Goal: Information Seeking & Learning: Learn about a topic

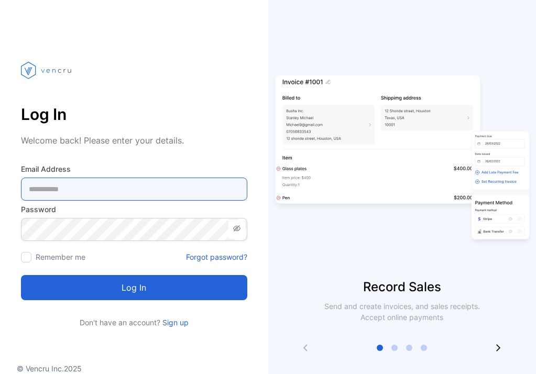
type Address-inputemail "**********"
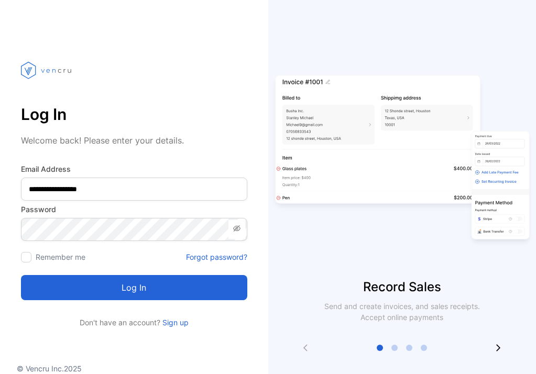
click at [197, 293] on button "Log in" at bounding box center [134, 287] width 226 height 25
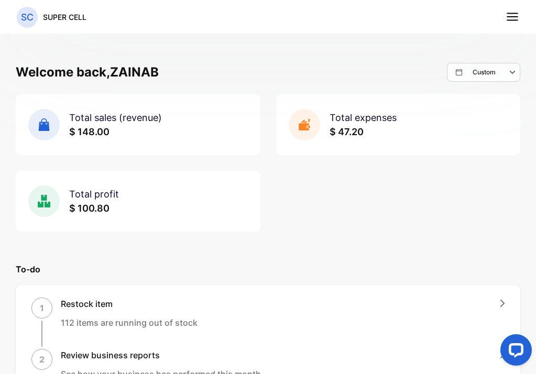
click at [484, 73] on p "Custom" at bounding box center [484, 72] width 23 height 9
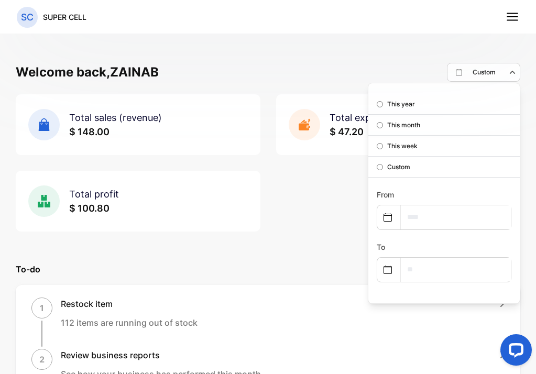
click at [398, 125] on p "This month" at bounding box center [403, 125] width 33 height 9
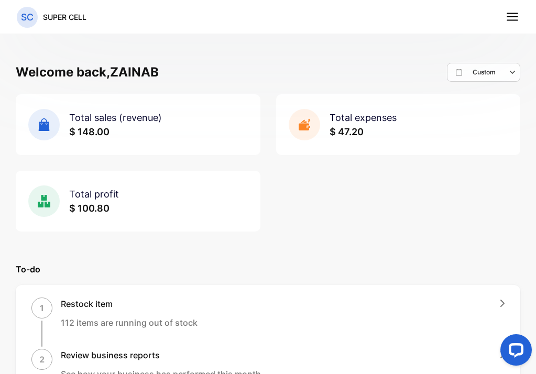
click at [465, 78] on div "Custom" at bounding box center [488, 72] width 64 height 13
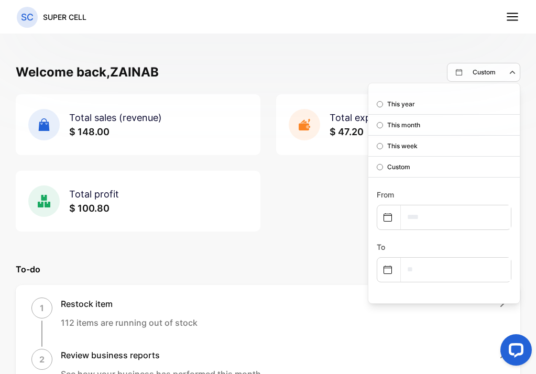
click at [412, 123] on p "This month" at bounding box center [403, 125] width 33 height 9
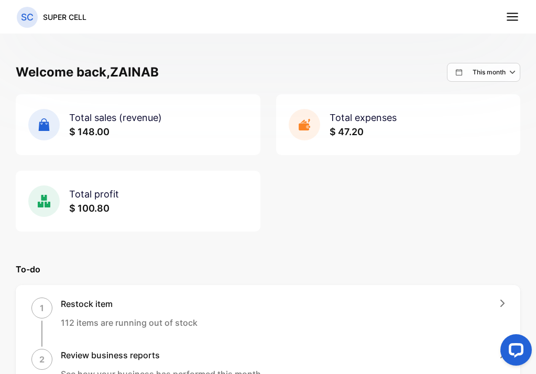
click at [21, 20] on p "SC" at bounding box center [27, 17] width 13 height 14
click at [512, 20] on line at bounding box center [513, 20] width 10 height 0
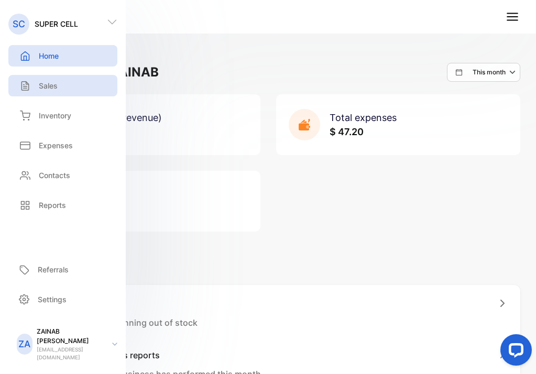
click at [48, 91] on div "Sales" at bounding box center [62, 85] width 109 height 21
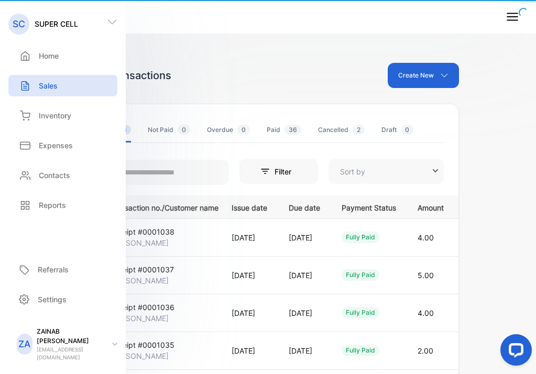
type input "**********"
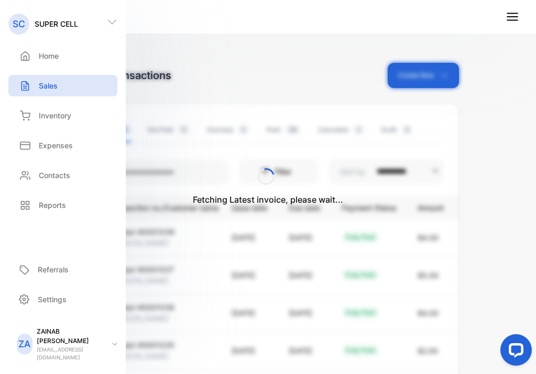
click at [283, 78] on div "Fetching Latest invoice, please wait..." at bounding box center [268, 187] width 536 height 374
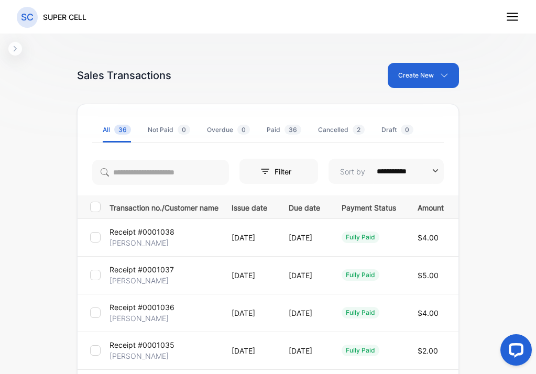
click at [517, 14] on line at bounding box center [513, 14] width 10 height 0
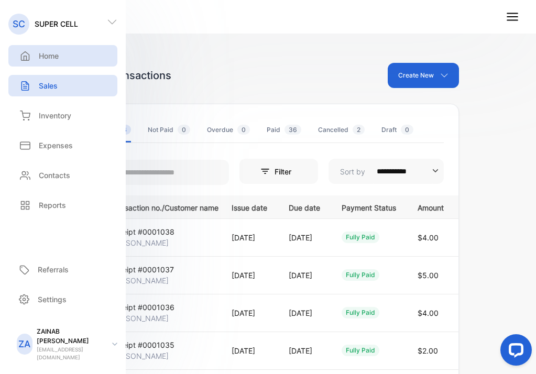
click at [64, 51] on div "Home" at bounding box center [62, 55] width 109 height 21
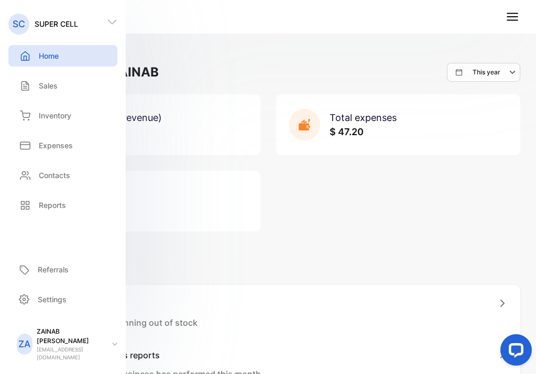
drag, startPoint x: 375, startPoint y: 174, endPoint x: 383, endPoint y: 174, distance: 7.9
click at [383, 174] on div "Total sales (revenue) $ 148.00 Total expenses $ 47.20 Total profit $ 100.80" at bounding box center [268, 162] width 505 height 137
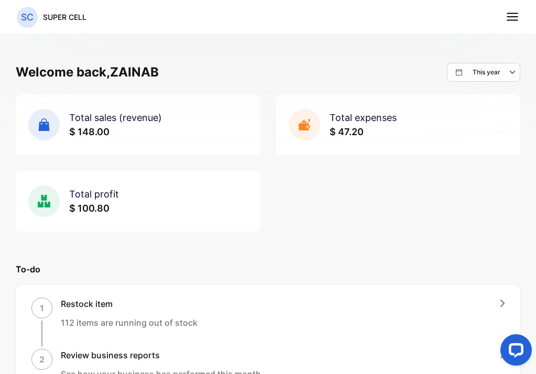
click at [513, 19] on icon at bounding box center [513, 17] width 14 height 14
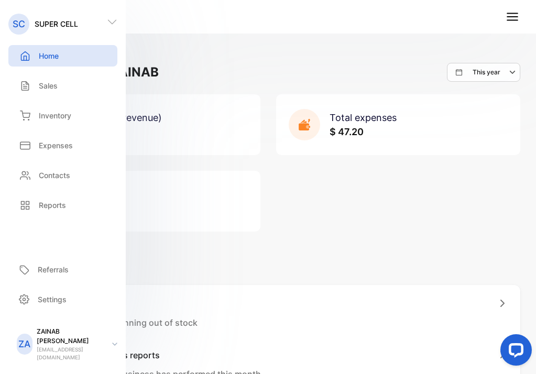
click at [57, 58] on p "Home" at bounding box center [49, 55] width 20 height 11
click at [240, 51] on div "Welcome back, ZAINAB This year Total sales (revenue) $ 148.00 Total expenses $ …" at bounding box center [268, 216] width 536 height 374
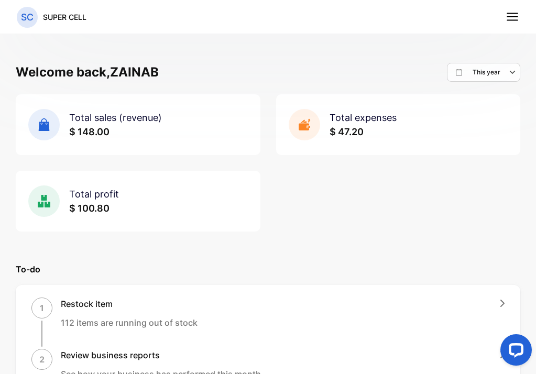
click at [21, 19] on p "SC" at bounding box center [27, 17] width 13 height 14
click at [23, 18] on p "SC" at bounding box center [27, 17] width 13 height 14
click at [514, 15] on icon at bounding box center [513, 17] width 14 height 14
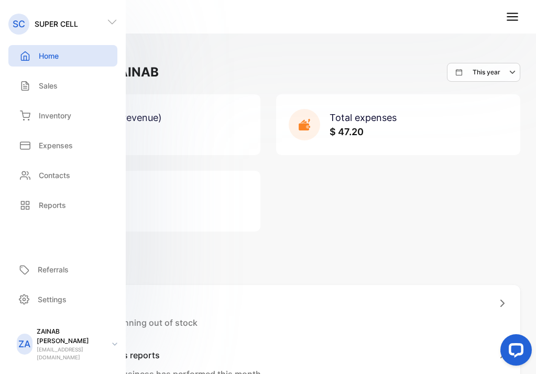
click at [59, 66] on div "Home" at bounding box center [62, 55] width 109 height 21
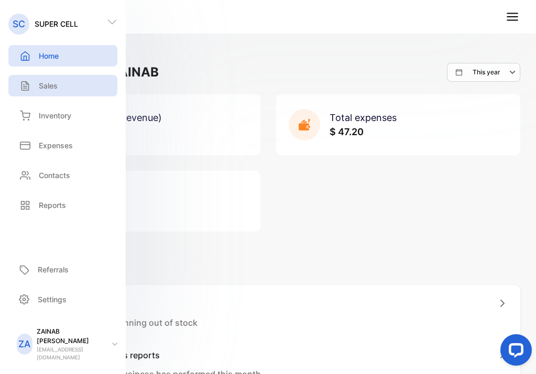
click at [55, 96] on div "Sales" at bounding box center [62, 85] width 109 height 21
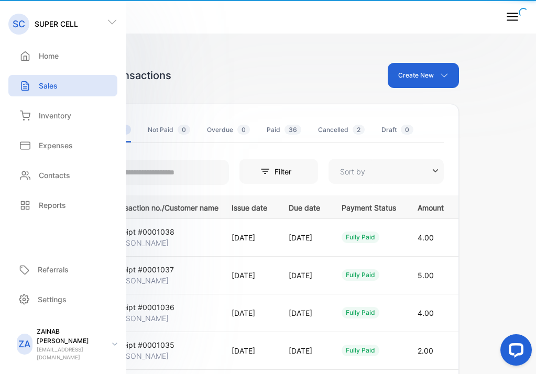
type input "**********"
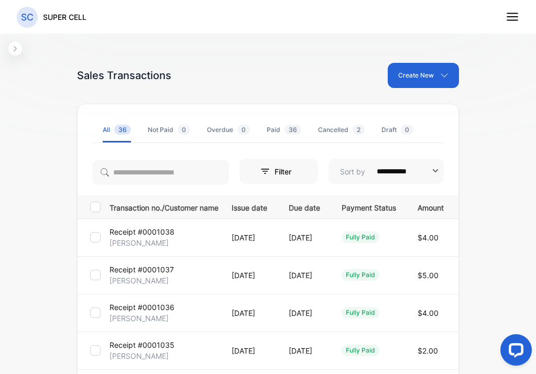
click at [516, 19] on icon at bounding box center [513, 17] width 14 height 14
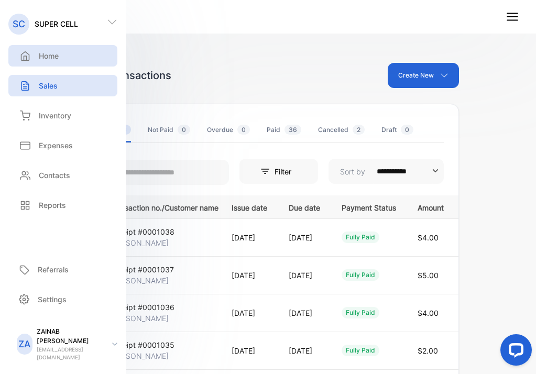
click at [72, 51] on div "Home" at bounding box center [62, 55] width 109 height 21
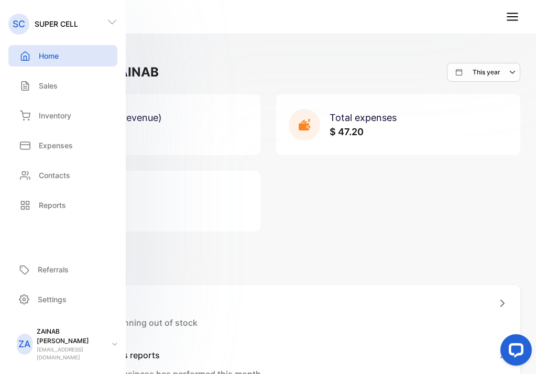
click at [343, 210] on div "Total sales (revenue) $ 148.00 Total expenses $ 47.20 Total profit $ 100.80" at bounding box center [268, 162] width 505 height 137
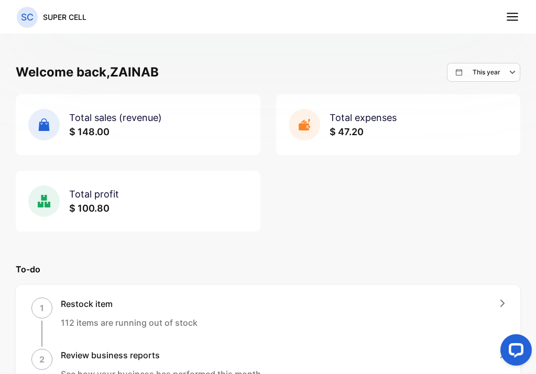
click at [514, 12] on icon at bounding box center [513, 17] width 14 height 14
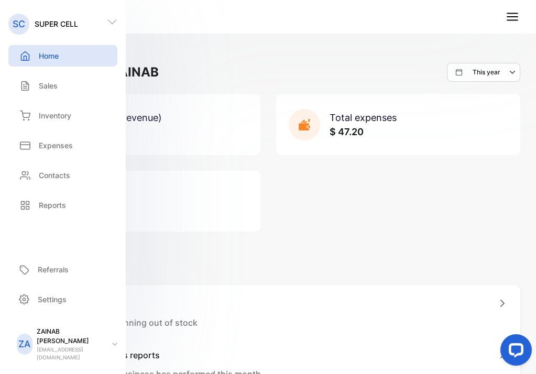
click at [77, 104] on div "Inventory Inventory" at bounding box center [62, 116] width 109 height 30
click at [56, 109] on div "Inventory" at bounding box center [62, 115] width 109 height 21
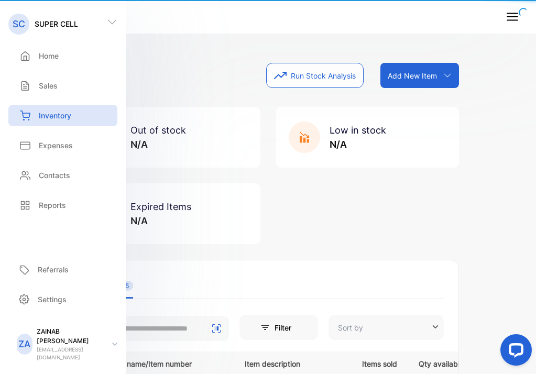
type input "**********"
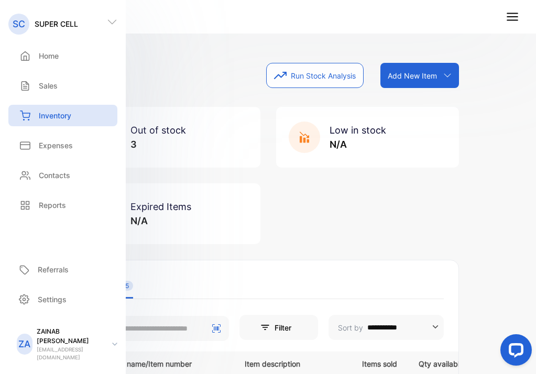
click at [210, 70] on div "Inventory Run Stock Analysis Add New Item Add item manually Import item Scan ba…" at bounding box center [268, 75] width 382 height 25
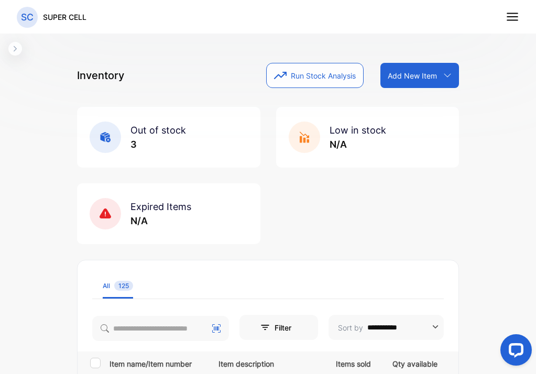
click at [16, 47] on icon "button" at bounding box center [15, 49] width 8 height 8
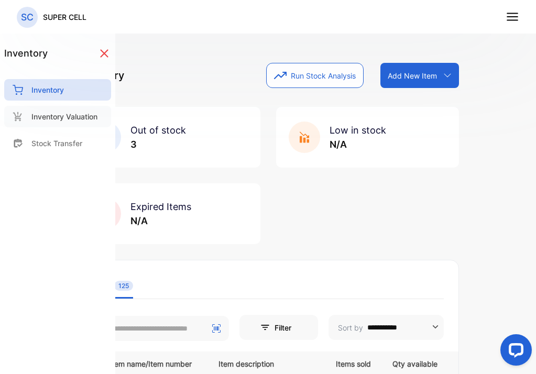
click at [53, 118] on p "Inventory Valuation" at bounding box center [64, 116] width 66 height 11
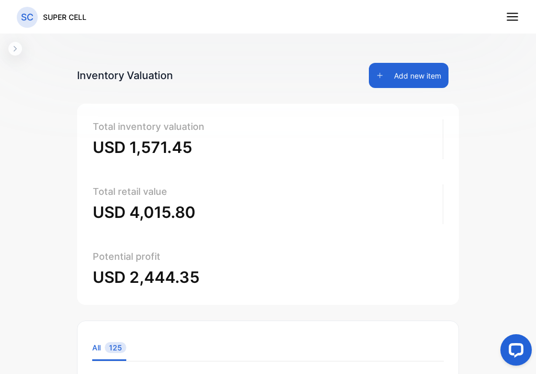
click at [508, 15] on icon at bounding box center [513, 17] width 14 height 14
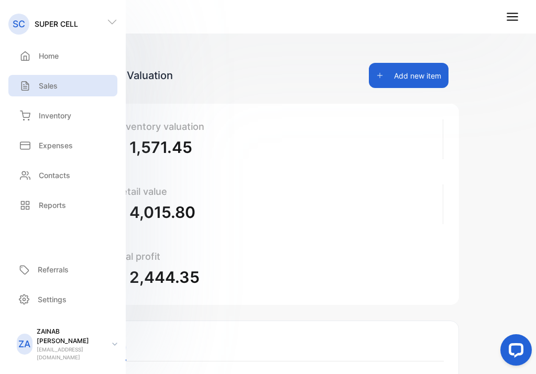
click at [56, 86] on p "Sales" at bounding box center [48, 85] width 19 height 11
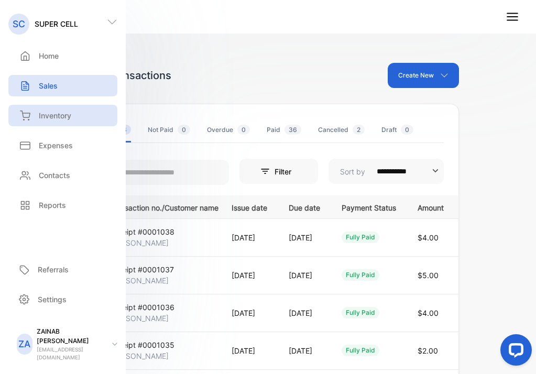
click at [52, 121] on div "Inventory" at bounding box center [62, 115] width 109 height 21
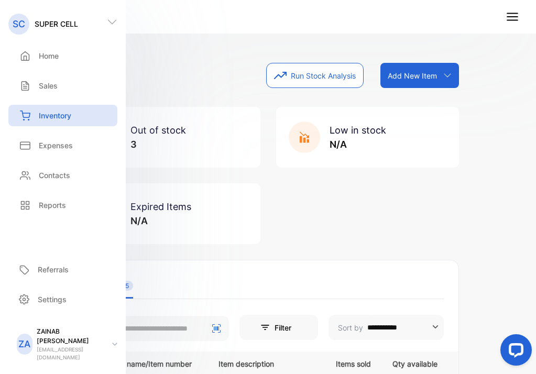
click at [186, 60] on div "**********" at bounding box center [268, 216] width 414 height 374
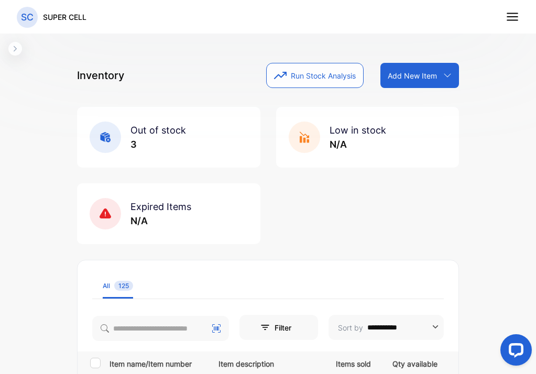
click at [505, 15] on nav "SC SUPER CELL" at bounding box center [268, 17] width 536 height 34
click at [511, 17] on line at bounding box center [513, 17] width 10 height 0
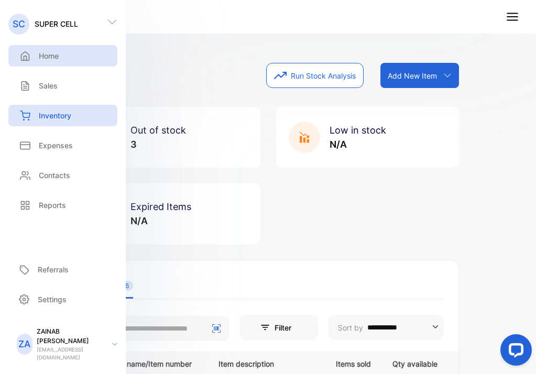
click at [45, 54] on p "Home" at bounding box center [49, 55] width 20 height 11
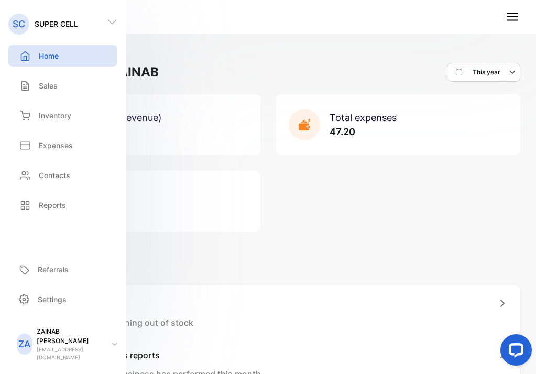
click at [286, 70] on div "Welcome back, ZAINAB This year" at bounding box center [268, 72] width 505 height 19
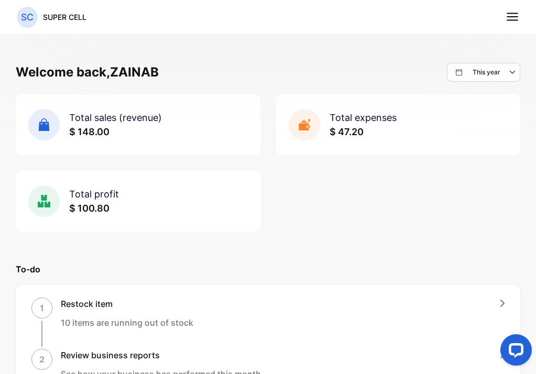
click at [499, 72] on div "This year" at bounding box center [488, 72] width 64 height 13
click at [479, 167] on p "Custom" at bounding box center [490, 167] width 23 height 9
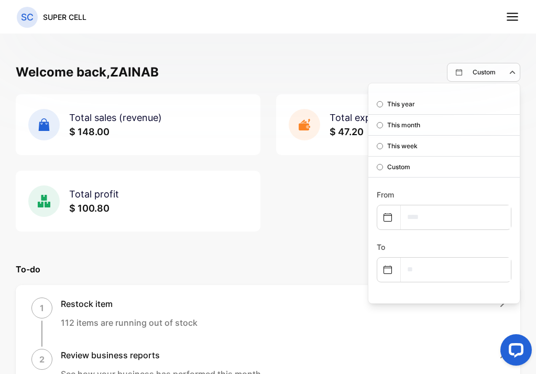
click at [386, 216] on div at bounding box center [388, 217] width 23 height 21
click at [384, 217] on icon at bounding box center [388, 217] width 8 height 8
click at [414, 216] on input "text" at bounding box center [456, 218] width 110 height 24
select select "*"
select select "****"
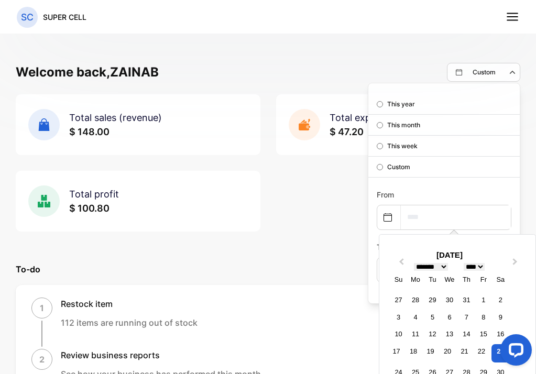
click at [414, 216] on input "text" at bounding box center [456, 218] width 110 height 24
click at [482, 353] on div "17 18 19 20 21 22 23" at bounding box center [449, 353] width 123 height 21
click at [480, 353] on div "22" at bounding box center [481, 351] width 14 height 14
type input "**********"
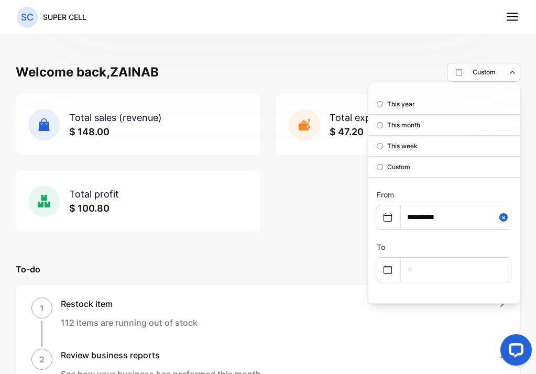
select select "*"
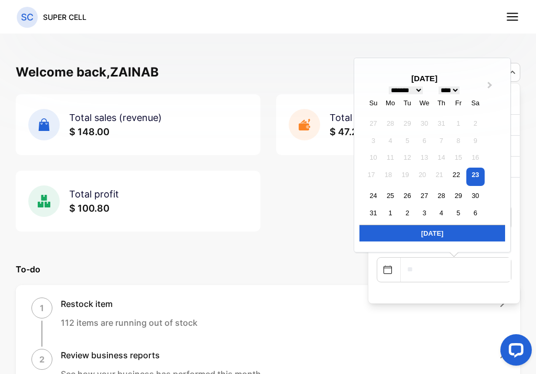
click at [412, 271] on input "text" at bounding box center [456, 270] width 110 height 24
click at [449, 178] on div "22" at bounding box center [456, 175] width 14 height 14
type input "**********"
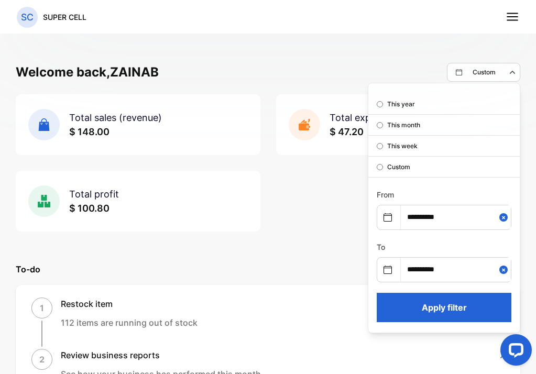
click at [449, 316] on button "Apply filter" at bounding box center [444, 307] width 135 height 29
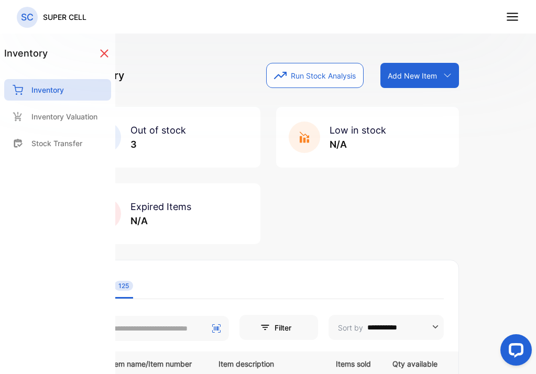
click at [193, 61] on div "**********" at bounding box center [268, 216] width 414 height 374
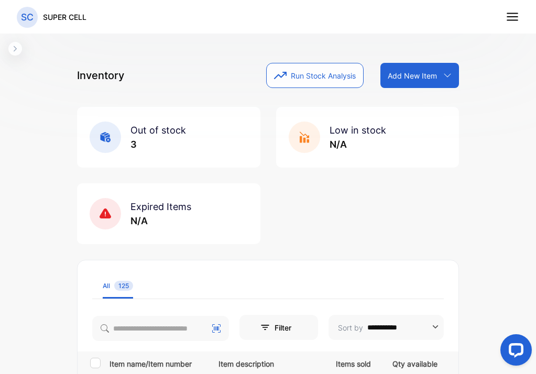
click at [14, 52] on icon "button" at bounding box center [15, 49] width 8 height 8
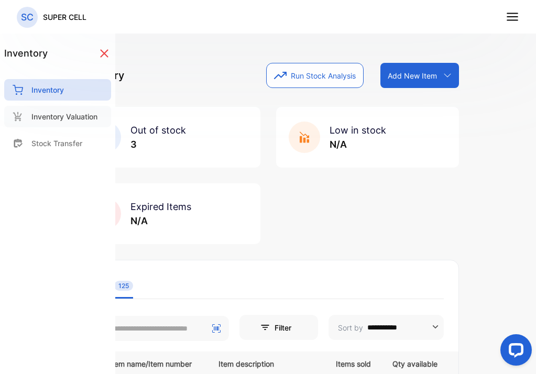
click at [33, 117] on p "Inventory Valuation" at bounding box center [64, 116] width 66 height 11
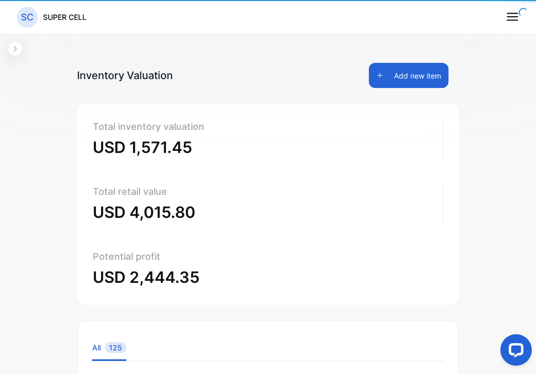
type input "**********"
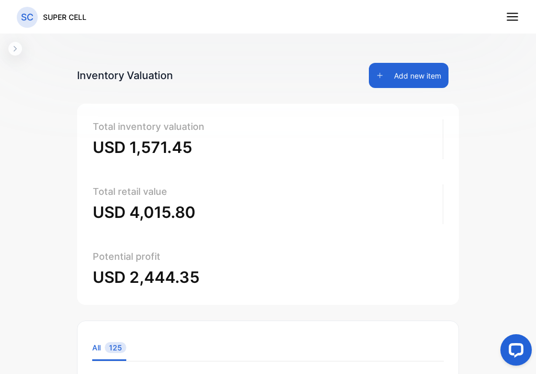
click at [512, 18] on icon at bounding box center [513, 17] width 14 height 14
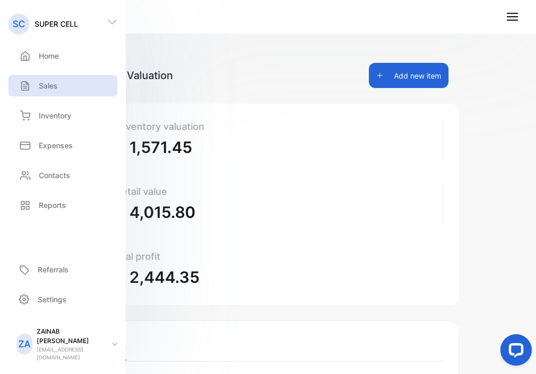
click at [52, 88] on p "Sales" at bounding box center [48, 85] width 19 height 11
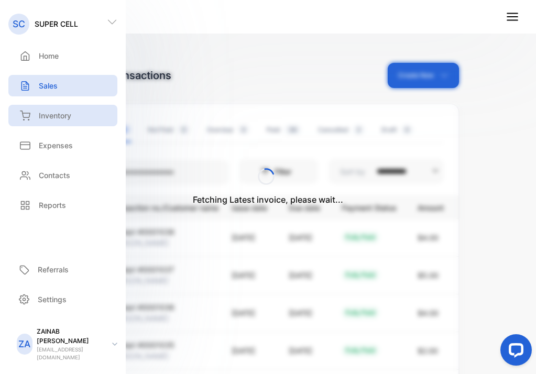
click at [56, 117] on p "Inventory" at bounding box center [55, 115] width 33 height 11
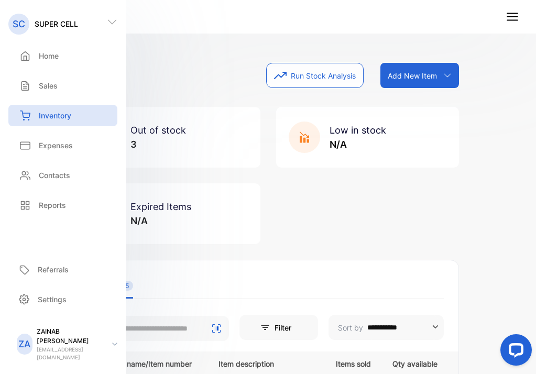
click at [165, 85] on div "Inventory Run Stock Analysis Add New Item Add item manually Import item Scan ba…" at bounding box center [268, 75] width 382 height 25
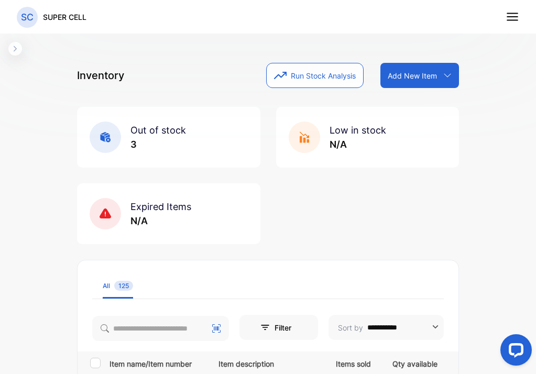
click at [12, 51] on icon "button" at bounding box center [15, 49] width 8 height 8
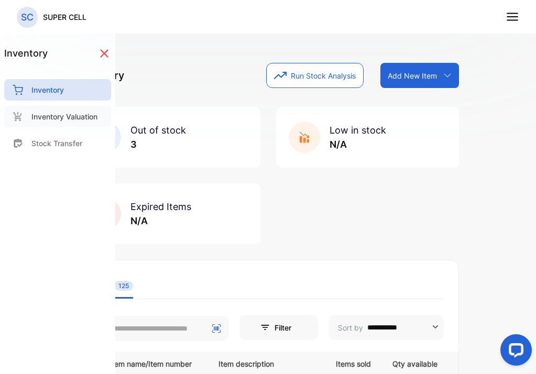
click at [39, 111] on p "Inventory Valuation" at bounding box center [64, 116] width 66 height 11
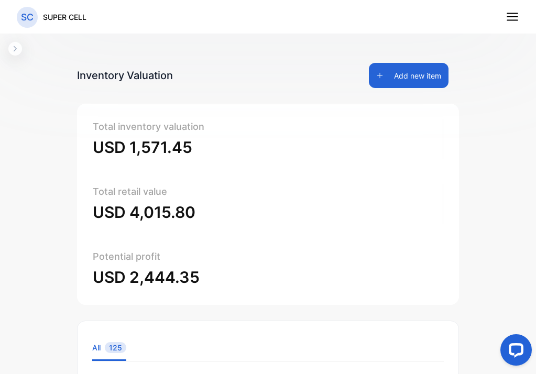
click at [517, 22] on icon at bounding box center [513, 17] width 14 height 14
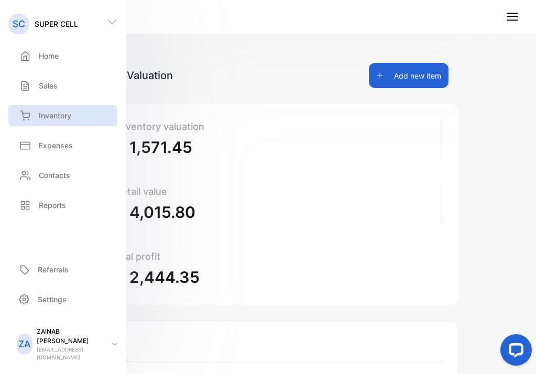
click at [49, 109] on div "Inventory" at bounding box center [62, 115] width 109 height 21
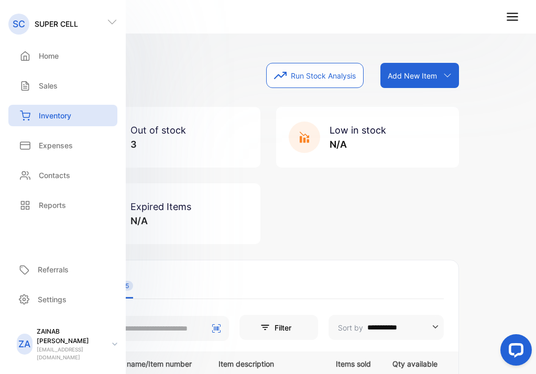
click at [189, 80] on div "Inventory Run Stock Analysis Add New Item Add item manually Import item Scan ba…" at bounding box center [268, 75] width 382 height 25
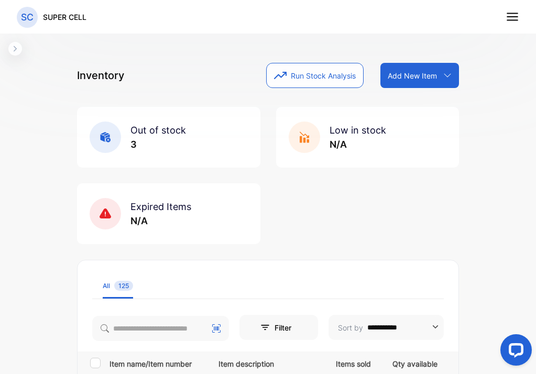
click at [15, 48] on icon "button" at bounding box center [15, 48] width 3 height 5
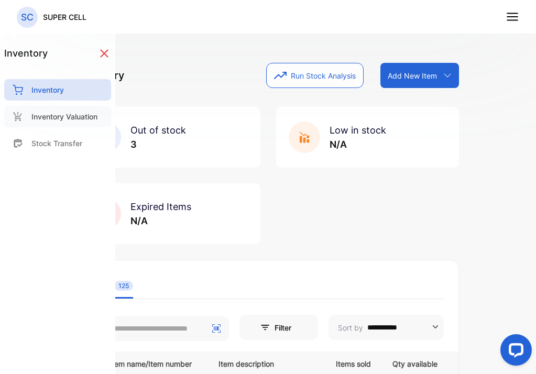
click at [58, 117] on p "Inventory Valuation" at bounding box center [64, 116] width 66 height 11
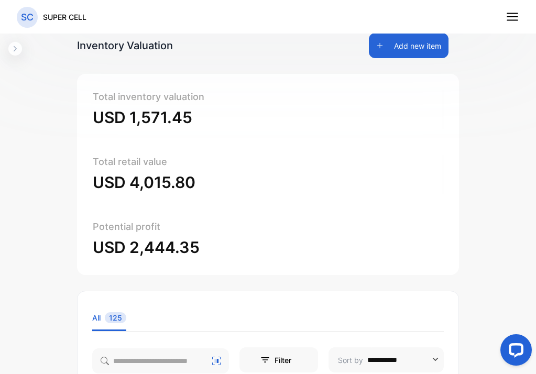
scroll to position [7, 0]
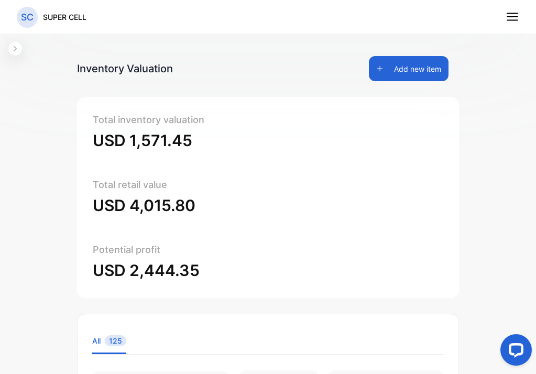
click at [16, 51] on icon "button" at bounding box center [15, 49] width 8 height 8
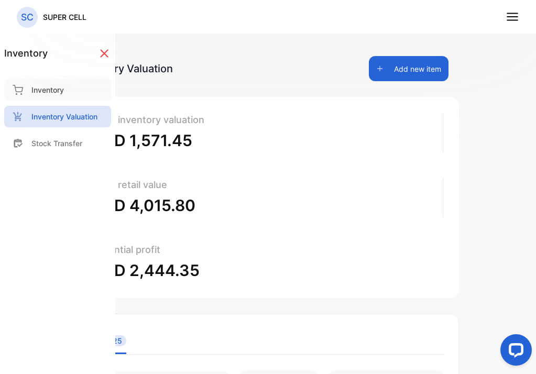
click at [52, 100] on div "Inventory" at bounding box center [57, 89] width 107 height 21
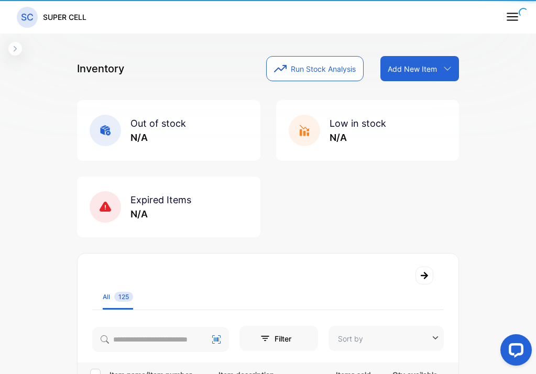
type input "**********"
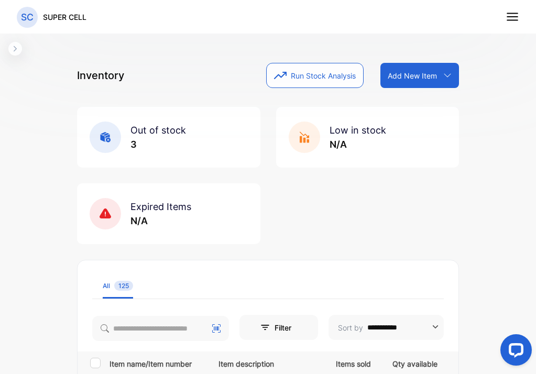
click at [203, 146] on div "Out of stock 3" at bounding box center [168, 137] width 183 height 61
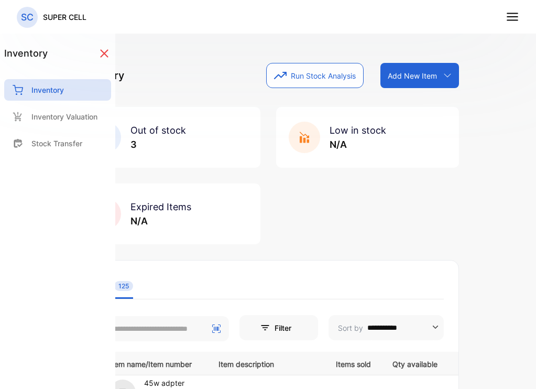
click at [176, 71] on div "Inventory Run Stock Analysis Add New Item Add item manually Import item Scan ba…" at bounding box center [268, 75] width 382 height 25
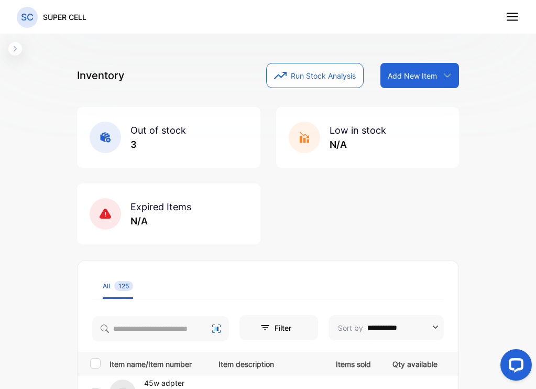
click at [15, 52] on icon "button" at bounding box center [15, 49] width 8 height 8
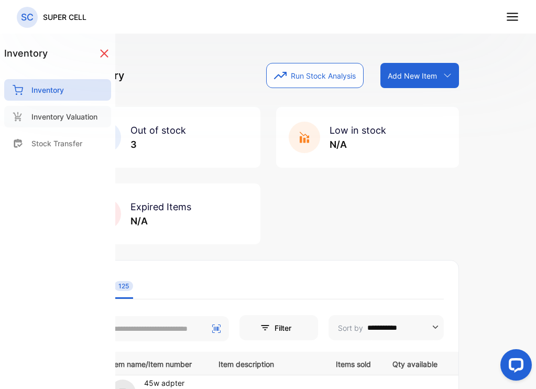
click at [76, 116] on p "Inventory Valuation" at bounding box center [64, 116] width 66 height 11
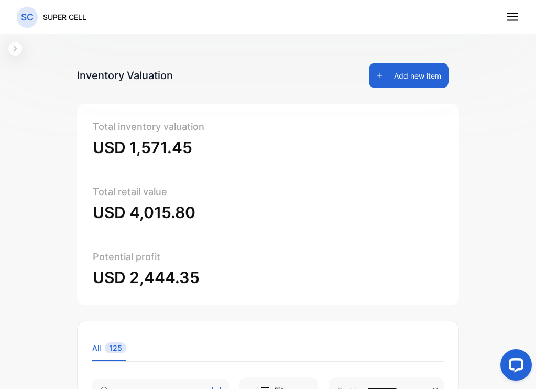
click at [17, 50] on icon "button" at bounding box center [15, 49] width 8 height 8
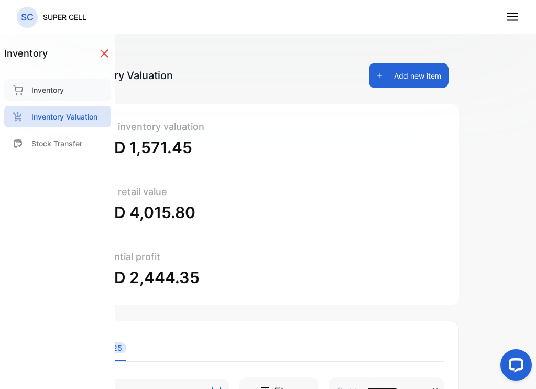
click at [70, 93] on div "Inventory" at bounding box center [57, 89] width 107 height 21
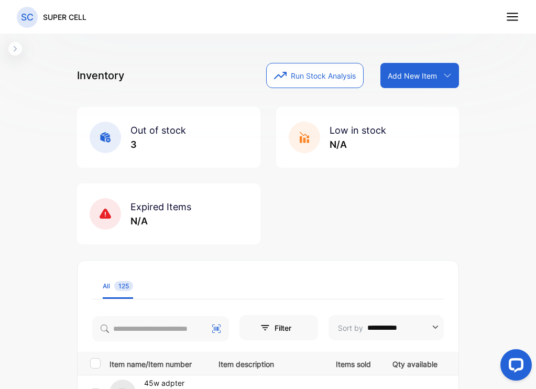
click at [17, 49] on icon "button" at bounding box center [15, 49] width 8 height 8
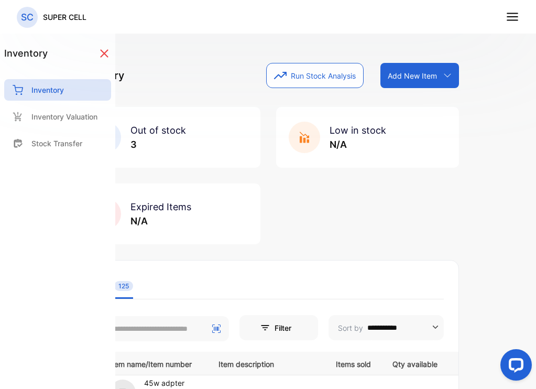
click at [156, 77] on div "Inventory Run Stock Analysis Add New Item Add item manually Import item Scan ba…" at bounding box center [268, 75] width 382 height 25
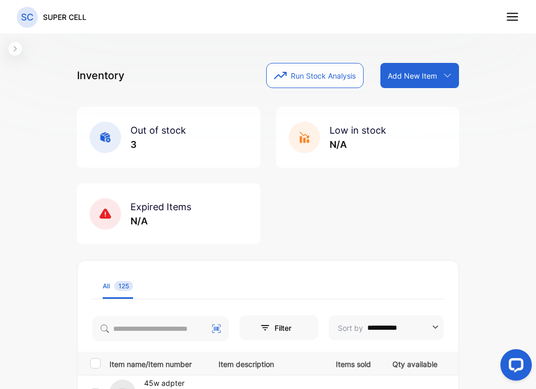
click at [509, 23] on icon at bounding box center [513, 17] width 14 height 14
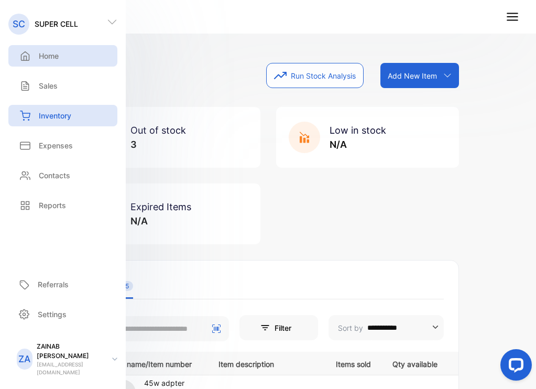
click at [43, 64] on div "Home" at bounding box center [62, 55] width 109 height 21
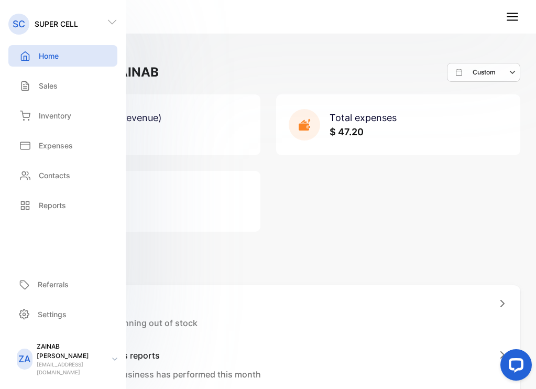
click at [43, 54] on p "Home" at bounding box center [49, 55] width 20 height 11
click at [264, 78] on div "Welcome back, ZAINAB Custom" at bounding box center [268, 72] width 505 height 19
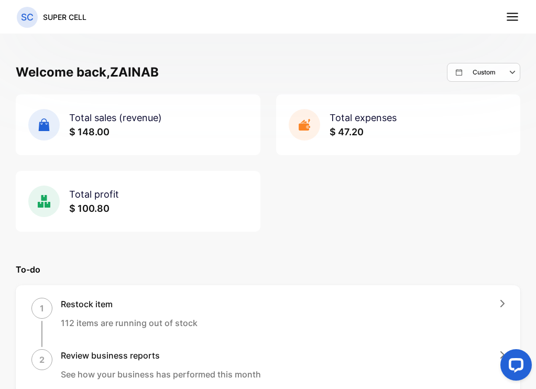
click at [515, 17] on line at bounding box center [513, 17] width 10 height 0
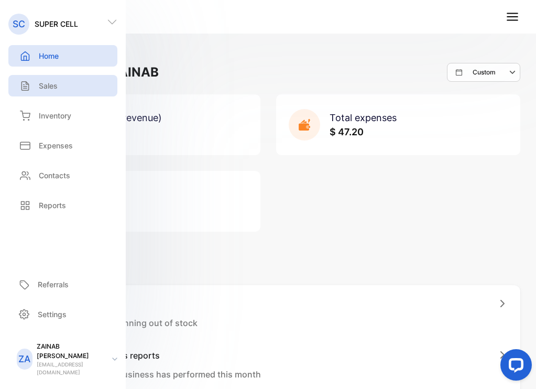
click at [36, 96] on div "Sales" at bounding box center [62, 85] width 109 height 21
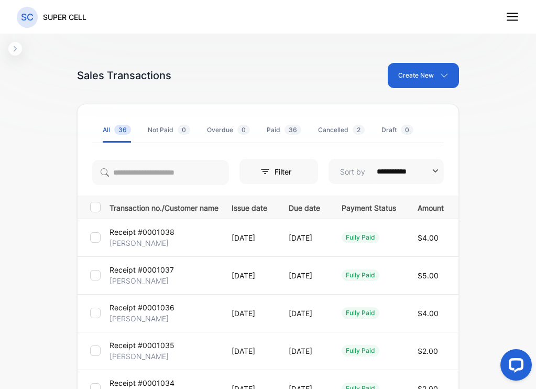
click at [514, 17] on line at bounding box center [513, 17] width 10 height 0
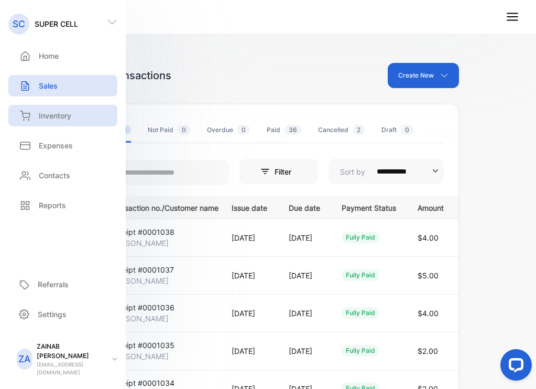
click at [45, 123] on div "Inventory" at bounding box center [62, 115] width 109 height 21
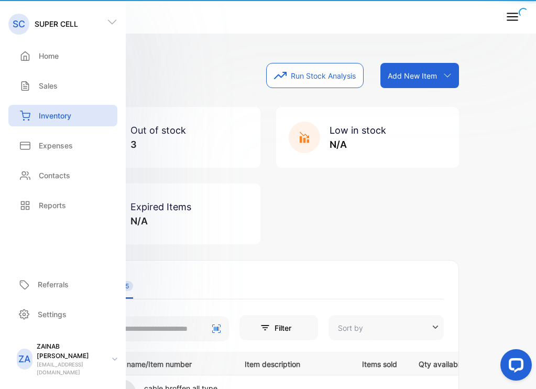
type input "**********"
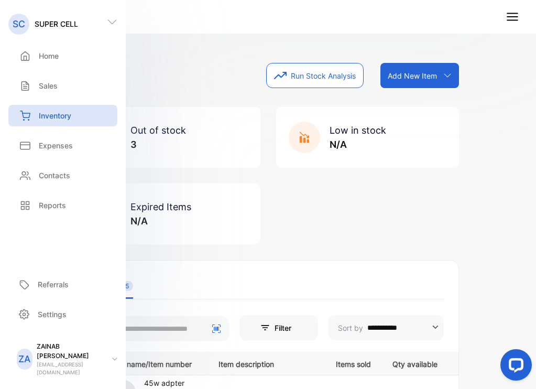
click at [210, 61] on div "**********" at bounding box center [268, 223] width 414 height 389
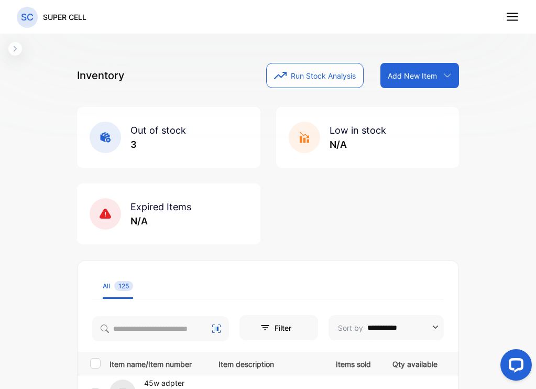
click at [16, 52] on icon "button" at bounding box center [15, 49] width 8 height 8
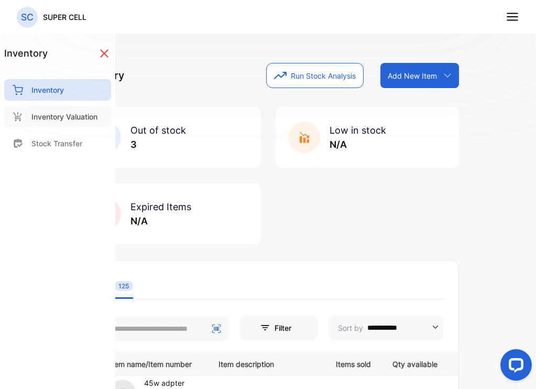
click at [59, 120] on p "Inventory Valuation" at bounding box center [64, 116] width 66 height 11
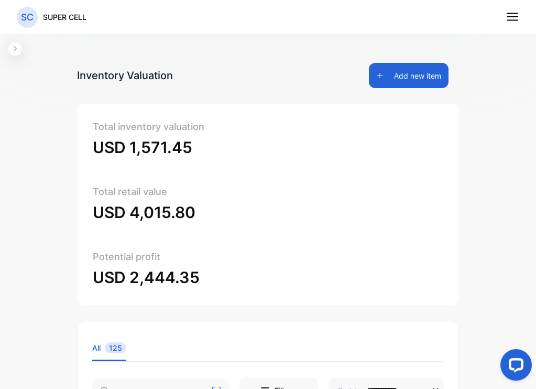
click at [18, 45] on icon "button" at bounding box center [15, 49] width 8 height 8
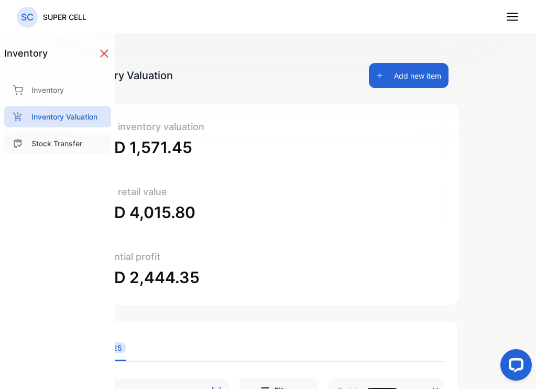
click at [62, 147] on p "Stock Transfer" at bounding box center [56, 143] width 51 height 11
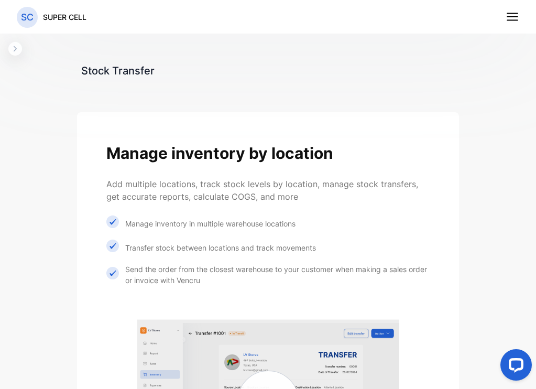
click at [18, 53] on button "button" at bounding box center [15, 49] width 14 height 14
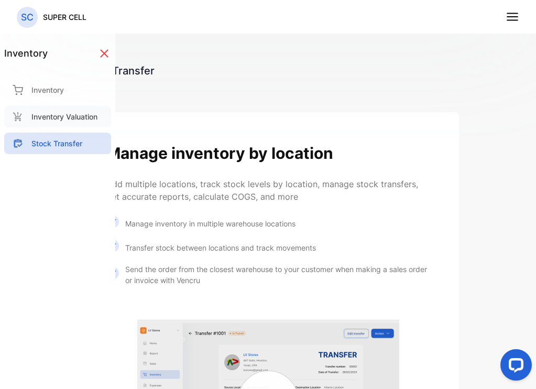
click at [55, 116] on p "Inventory Valuation" at bounding box center [64, 116] width 66 height 11
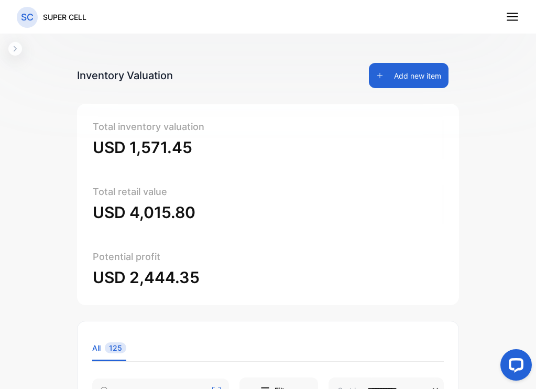
click at [512, 19] on icon at bounding box center [513, 17] width 14 height 14
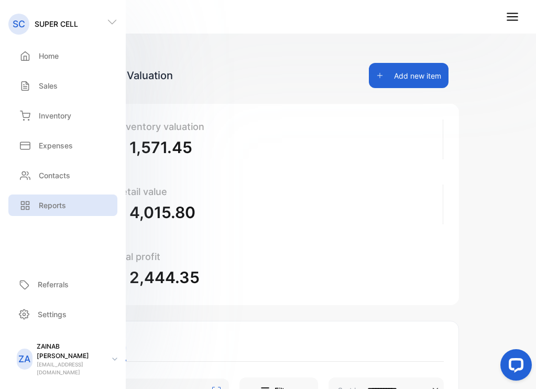
click at [35, 204] on div "Reports" at bounding box center [41, 205] width 49 height 11
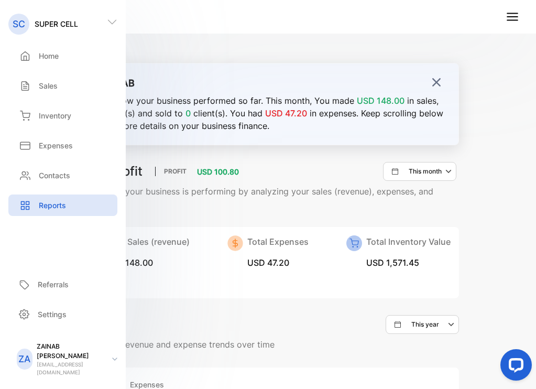
click at [431, 82] on img at bounding box center [436, 82] width 10 height 10
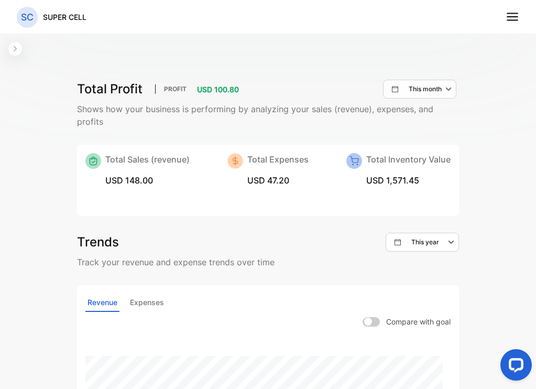
click at [231, 163] on img at bounding box center [236, 161] width 16 height 16
click at [255, 163] on p "Total Expenses" at bounding box center [277, 159] width 61 height 13
click at [15, 56] on div "report Business Overview Reports Bank Accounts Budget Planning Advanced Account…" at bounding box center [268, 219] width 536 height 439
click at [17, 48] on icon "button" at bounding box center [15, 49] width 8 height 8
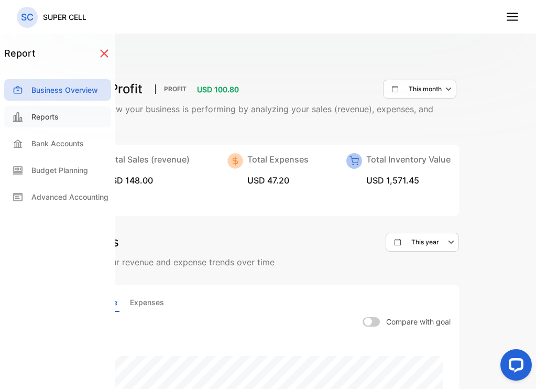
click at [43, 115] on p "Reports" at bounding box center [44, 116] width 27 height 11
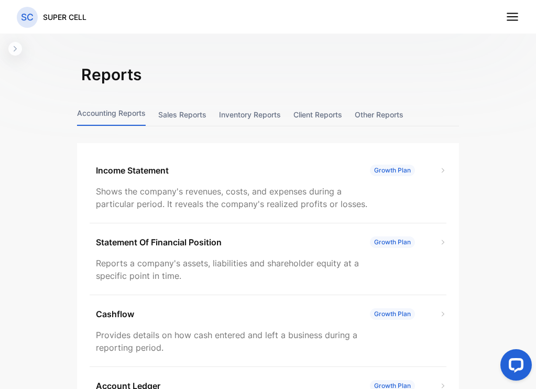
click at [172, 118] on button "Sales reports" at bounding box center [182, 114] width 48 height 23
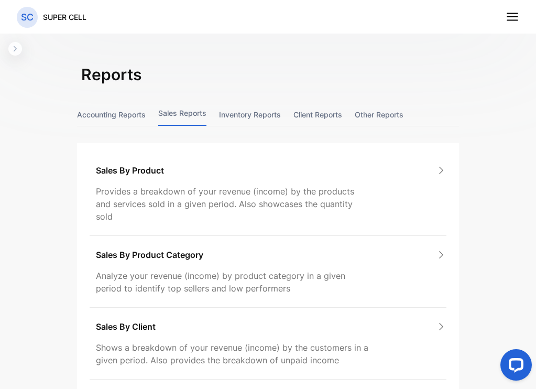
click at [253, 116] on button "Inventory reports" at bounding box center [250, 114] width 62 height 23
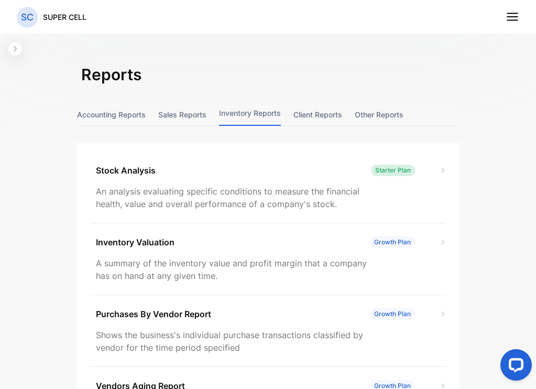
click at [196, 118] on button "Sales reports" at bounding box center [182, 114] width 48 height 23
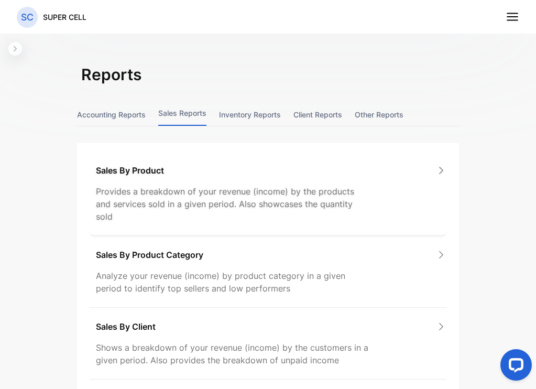
click at [196, 176] on div "Sales By Product" at bounding box center [271, 170] width 351 height 13
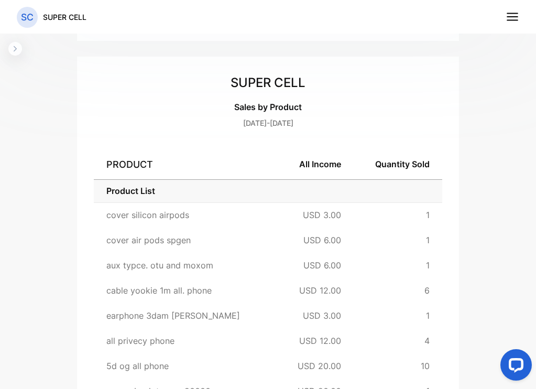
scroll to position [27, 0]
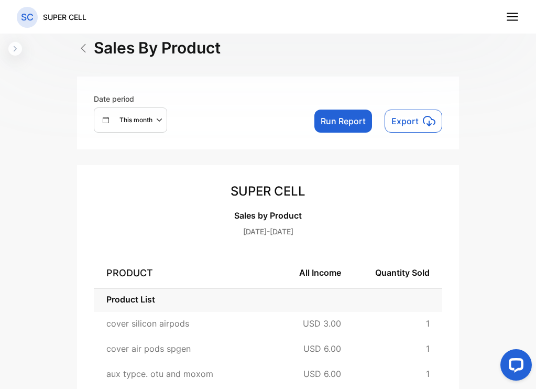
click at [83, 52] on img at bounding box center [83, 48] width 13 height 13
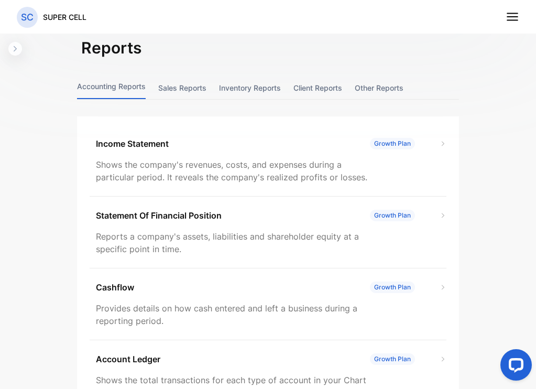
click at [16, 53] on button "button" at bounding box center [15, 49] width 14 height 14
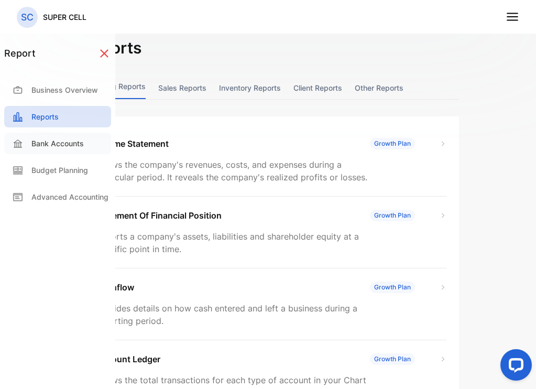
click at [84, 149] on div "Bank Accounts" at bounding box center [57, 143] width 107 height 21
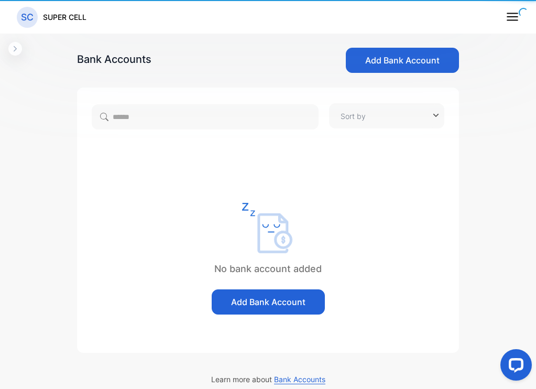
type input "**********"
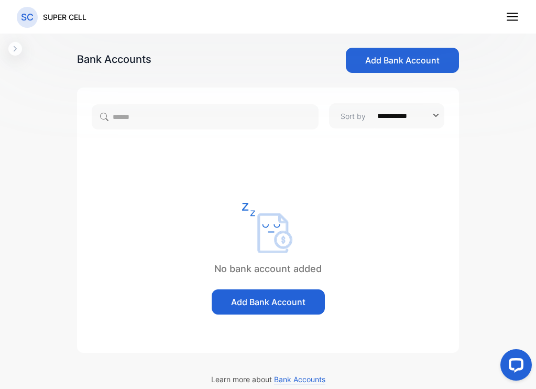
click at [16, 46] on icon "button" at bounding box center [15, 49] width 8 height 8
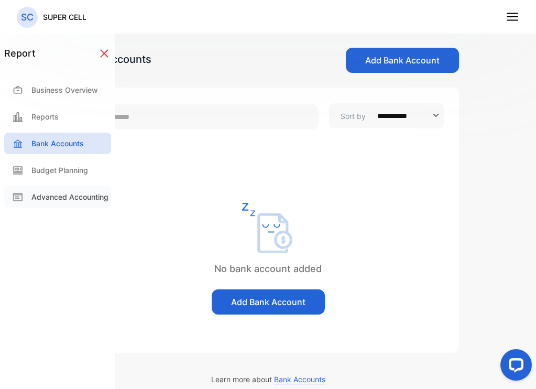
click at [51, 199] on p "Advanced Accounting" at bounding box center [69, 196] width 77 height 11
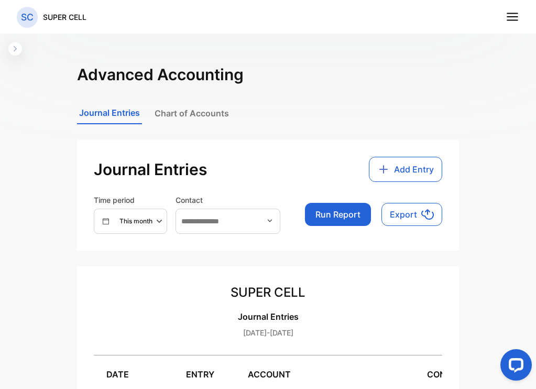
click at [17, 49] on icon "button" at bounding box center [15, 49] width 8 height 8
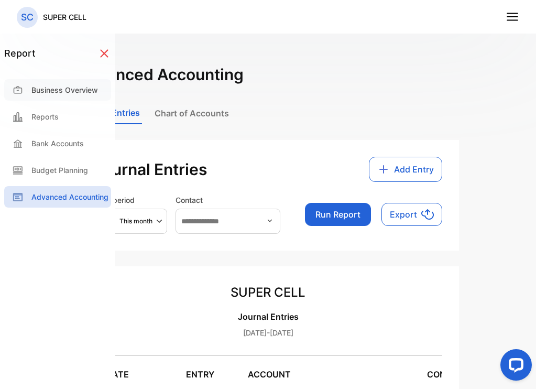
click at [84, 94] on p "Business Overview" at bounding box center [64, 89] width 67 height 11
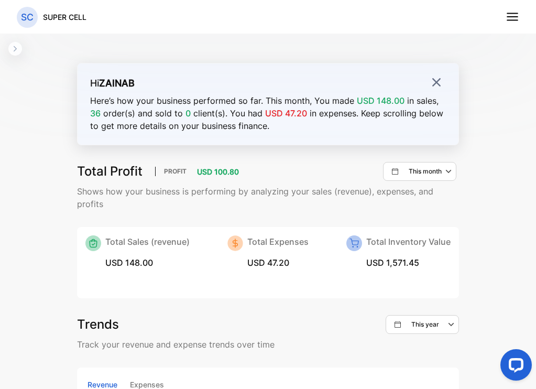
click at [431, 88] on div at bounding box center [436, 84] width 10 height 14
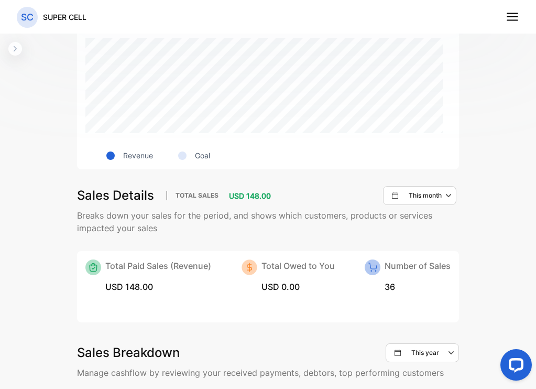
scroll to position [412, 0]
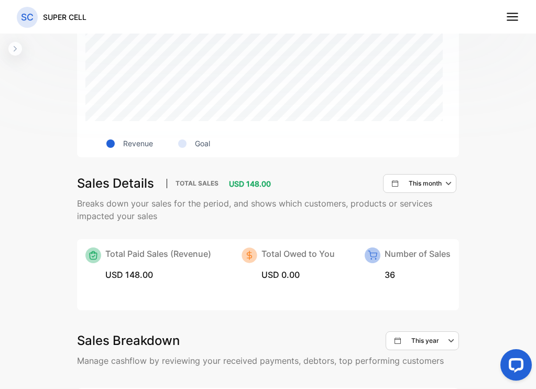
click at [18, 50] on icon "button" at bounding box center [15, 49] width 8 height 8
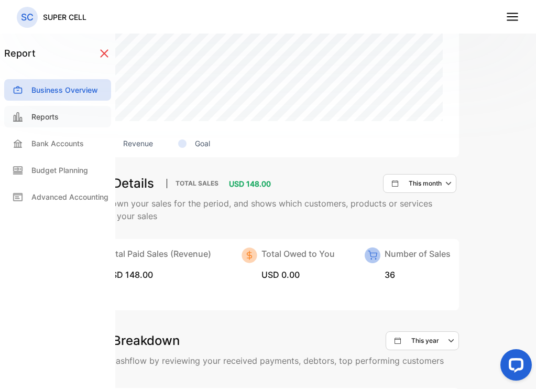
click at [51, 125] on div "Reports" at bounding box center [57, 116] width 107 height 21
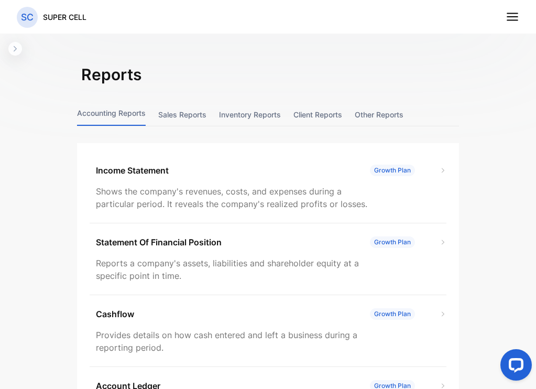
click at [178, 117] on button "Sales reports" at bounding box center [182, 114] width 48 height 23
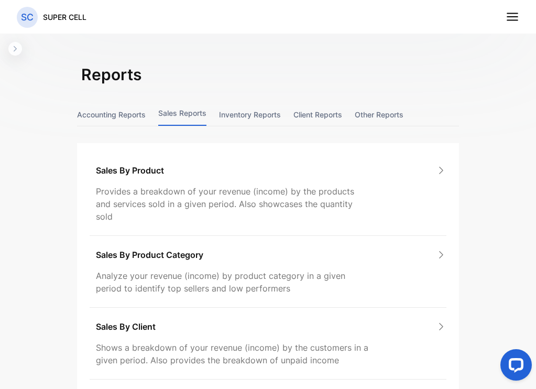
click at [260, 115] on button "Inventory reports" at bounding box center [250, 114] width 62 height 23
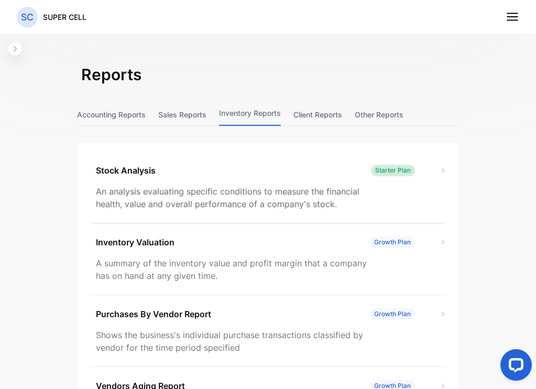
click at [171, 190] on p "An analysis evaluating specific conditions to measure the financial health, val…" at bounding box center [233, 197] width 275 height 25
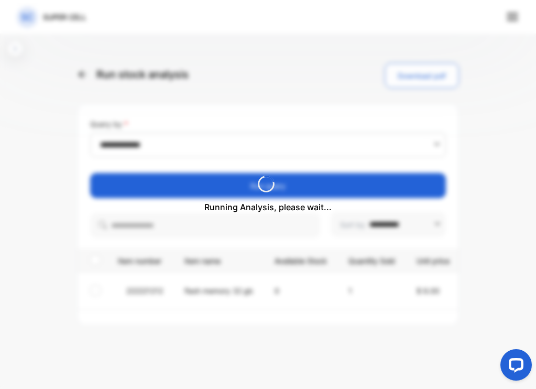
click at [13, 50] on div "Running Analysis, please wait..." at bounding box center [268, 194] width 536 height 389
click at [510, 16] on div "Running Analysis, please wait..." at bounding box center [268, 194] width 536 height 389
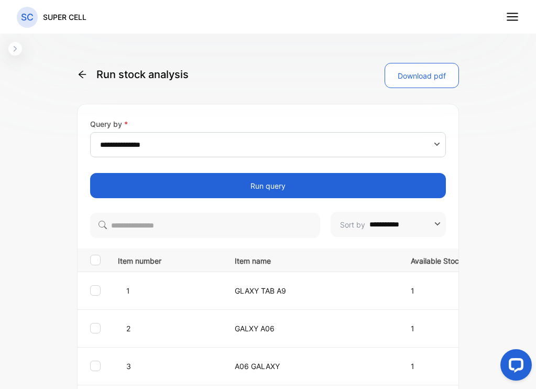
click at [516, 17] on line at bounding box center [513, 17] width 10 height 0
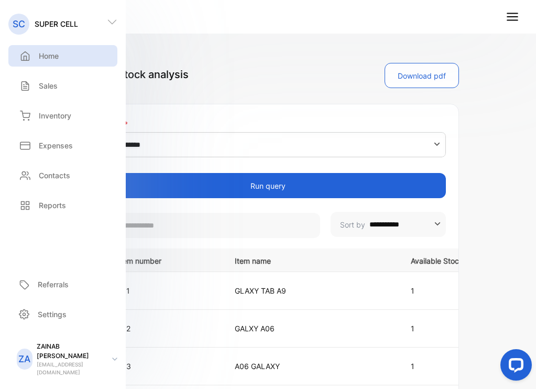
click at [34, 56] on div "Home" at bounding box center [38, 55] width 42 height 11
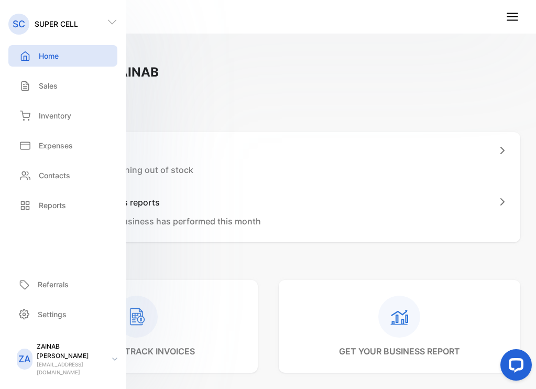
click at [432, 68] on div "Welcome back, ZAINAB" at bounding box center [268, 72] width 505 height 19
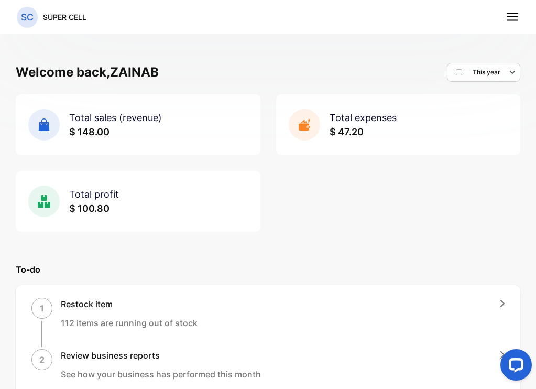
click at [301, 127] on icon at bounding box center [304, 126] width 10 height 7
click at [513, 19] on icon at bounding box center [513, 17] width 14 height 14
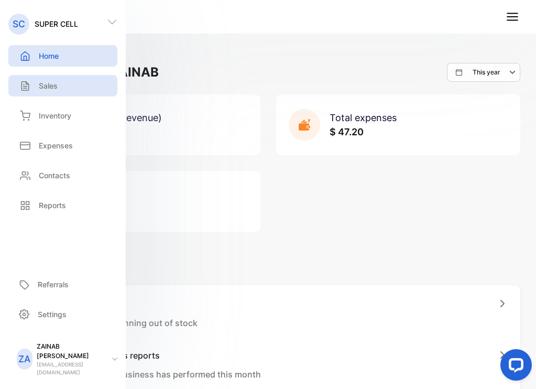
click at [60, 90] on div "Sales" at bounding box center [62, 85] width 109 height 21
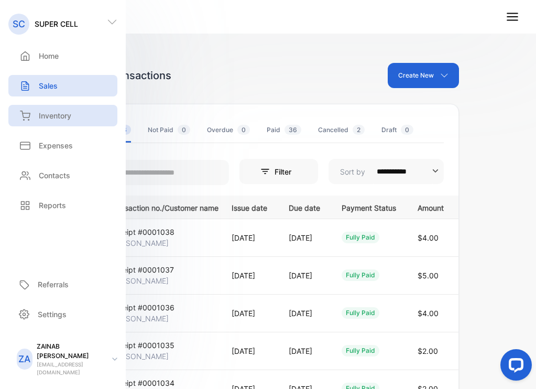
click at [58, 115] on p "Inventory" at bounding box center [55, 115] width 33 height 11
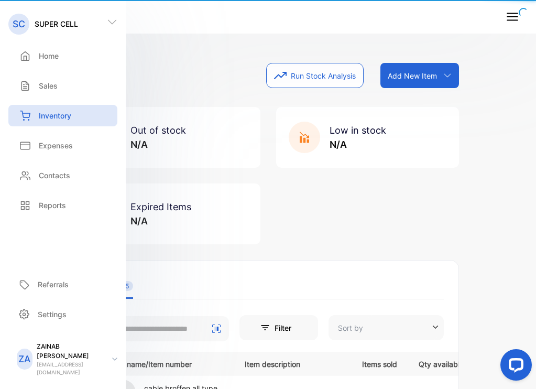
type input "**********"
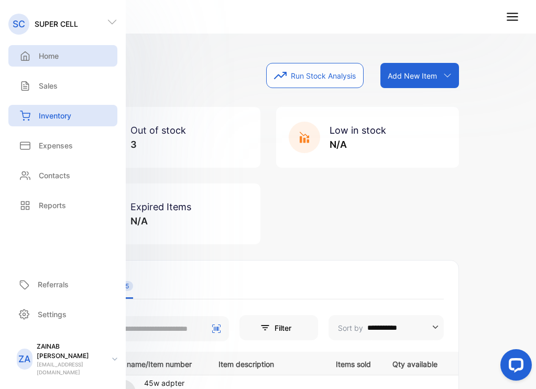
click at [59, 60] on p "Home" at bounding box center [49, 55] width 20 height 11
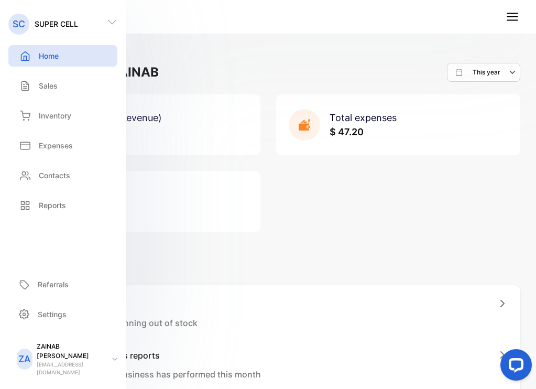
click at [225, 78] on div "Welcome back, ZAINAB This year" at bounding box center [268, 72] width 505 height 19
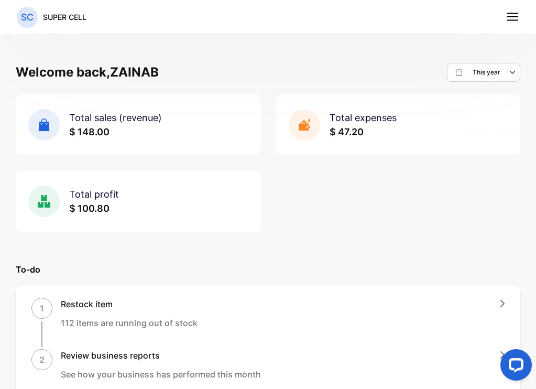
click at [515, 17] on line at bounding box center [513, 17] width 10 height 0
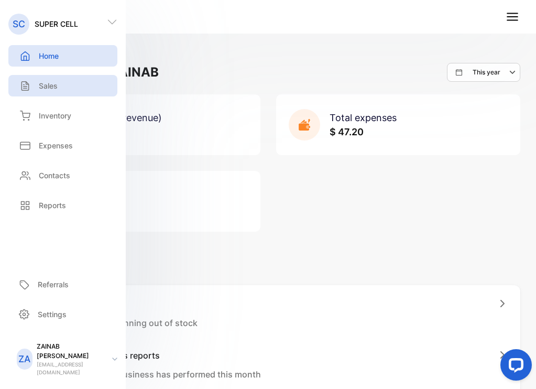
click at [45, 93] on div "Sales" at bounding box center [62, 85] width 109 height 21
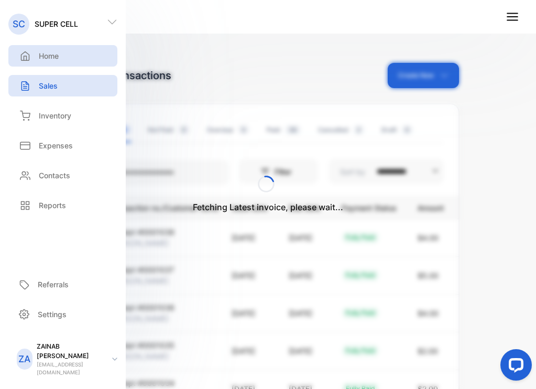
click at [59, 62] on div "Home" at bounding box center [62, 55] width 109 height 21
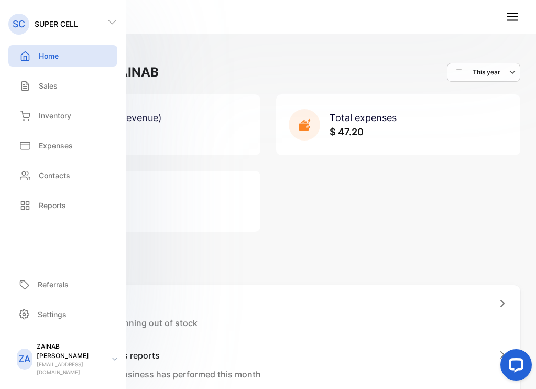
click at [329, 43] on div "Welcome back, ZAINAB This year Total sales (revenue) $ 148.00 Total expenses $ …" at bounding box center [268, 223] width 536 height 389
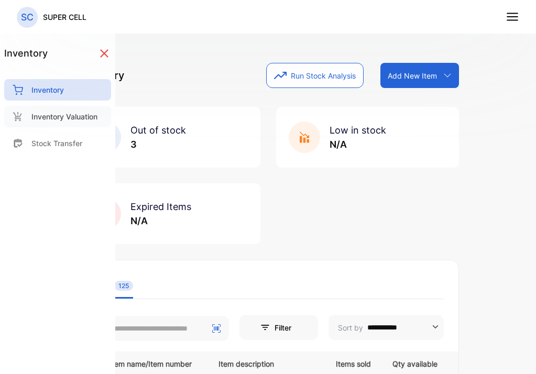
click at [69, 121] on p "Inventory Valuation" at bounding box center [64, 116] width 66 height 11
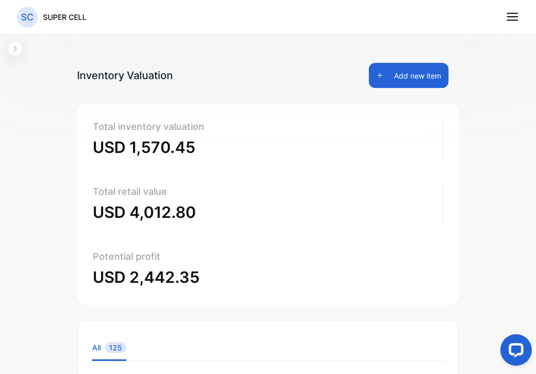
click at [17, 51] on icon "button" at bounding box center [15, 49] width 8 height 8
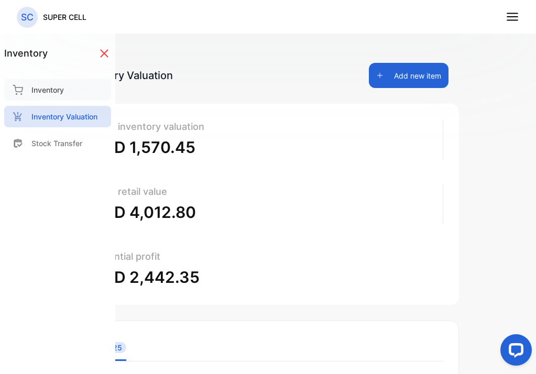
click at [56, 82] on div "Inventory" at bounding box center [57, 89] width 107 height 21
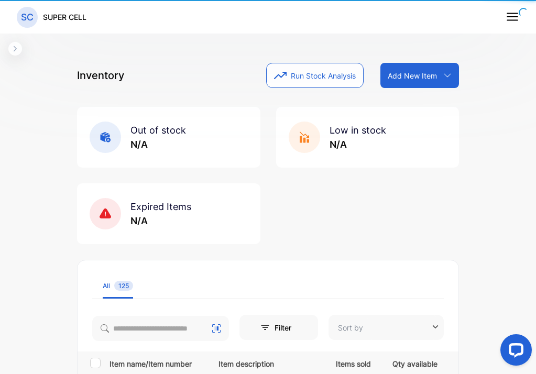
type input "**********"
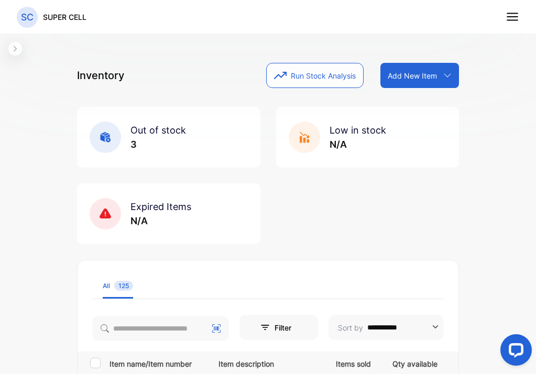
click at [516, 16] on icon at bounding box center [513, 17] width 14 height 14
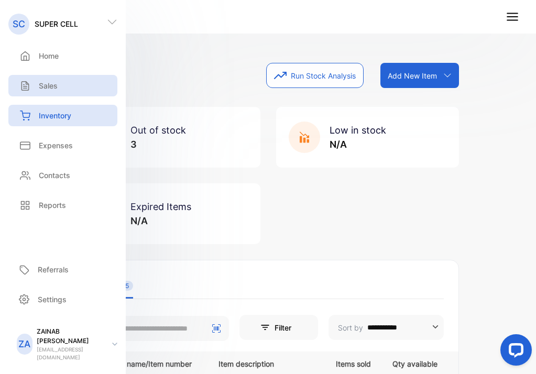
click at [36, 85] on div "Sales" at bounding box center [37, 85] width 41 height 11
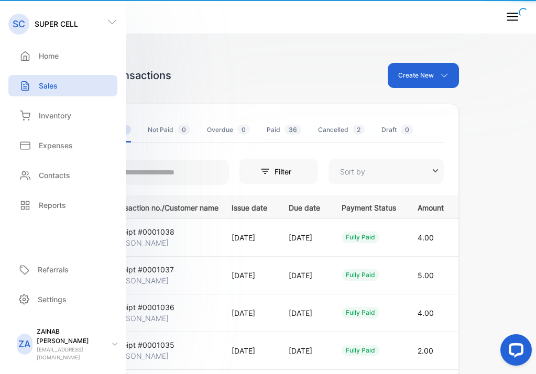
type input "**********"
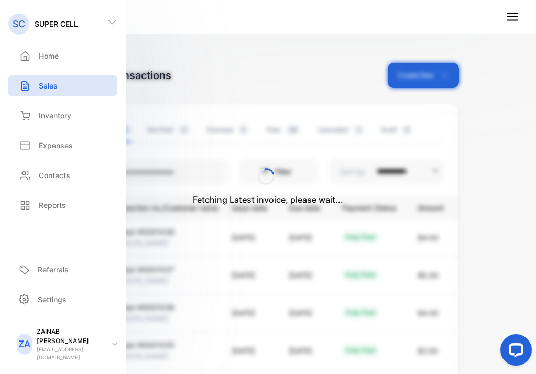
click at [251, 70] on div "Fetching Latest invoice, please wait..." at bounding box center [268, 187] width 536 height 374
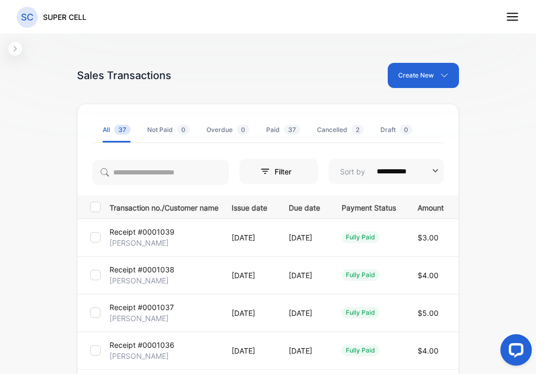
click at [20, 48] on button "button" at bounding box center [15, 49] width 14 height 14
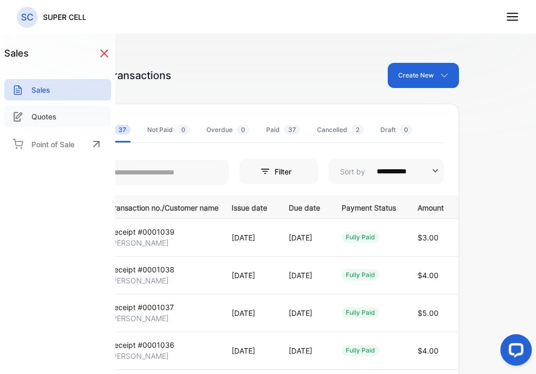
click at [45, 117] on p "Quotes" at bounding box center [43, 116] width 25 height 11
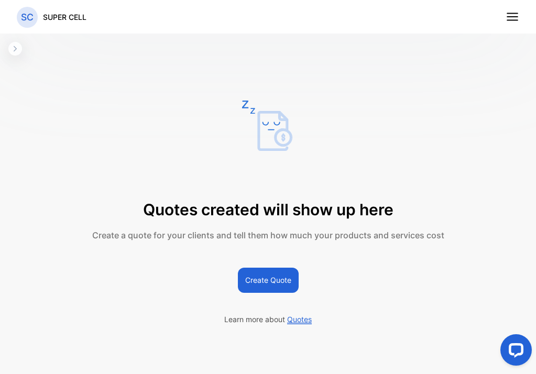
click at [511, 20] on line at bounding box center [513, 20] width 10 height 0
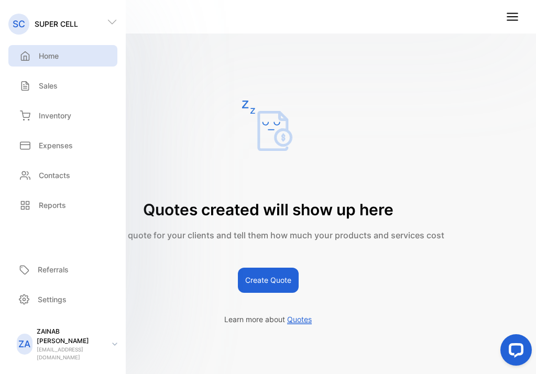
click at [56, 56] on p "Home" at bounding box center [49, 55] width 20 height 11
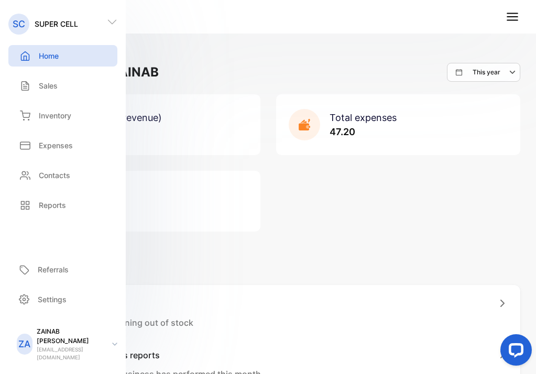
click at [363, 223] on div "Total sales (revenue) 148.00 Total expenses 47.20 Total profit 100.80" at bounding box center [268, 162] width 505 height 137
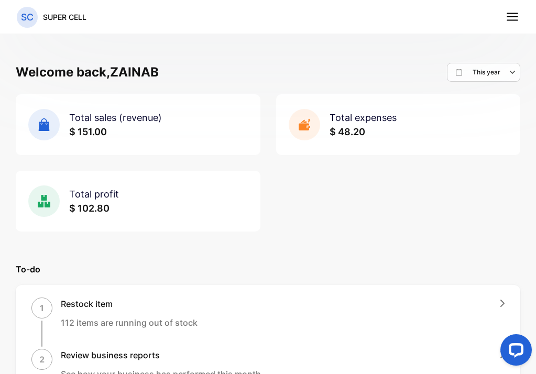
click at [513, 20] on line at bounding box center [513, 20] width 10 height 0
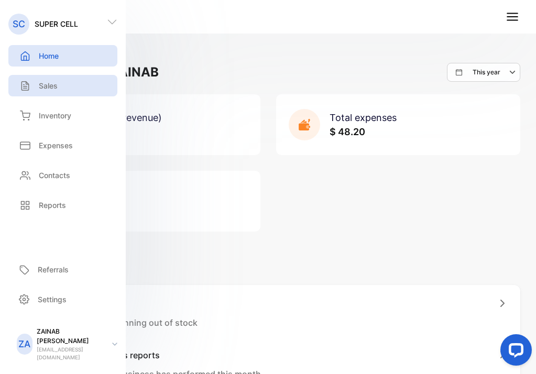
click at [58, 92] on div "Sales" at bounding box center [62, 85] width 109 height 21
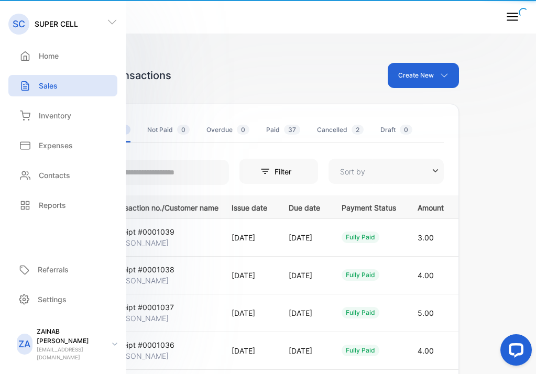
type input "**********"
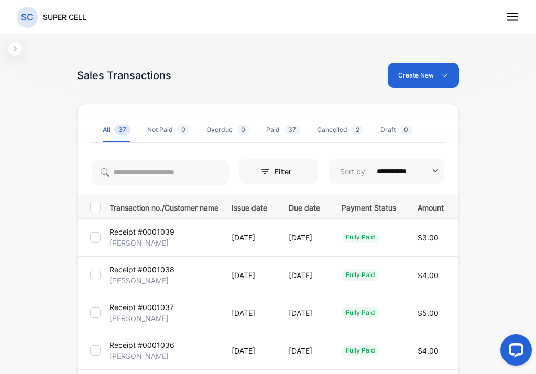
click at [511, 17] on line at bounding box center [513, 17] width 10 height 0
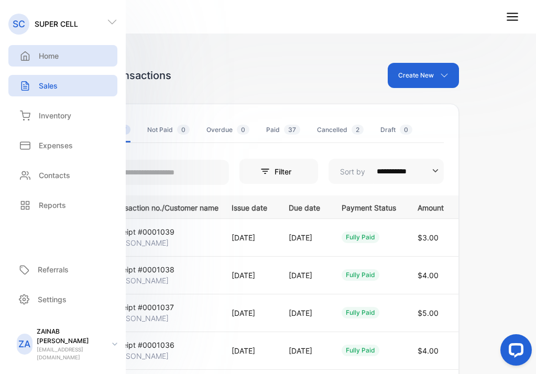
click at [72, 59] on div "Home" at bounding box center [62, 55] width 109 height 21
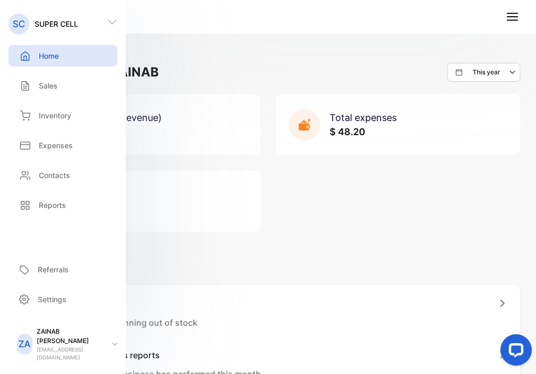
click at [337, 54] on div "Welcome back, ZAINAB This year Total sales (revenue) $ 151.00 Total expenses $ …" at bounding box center [268, 216] width 536 height 374
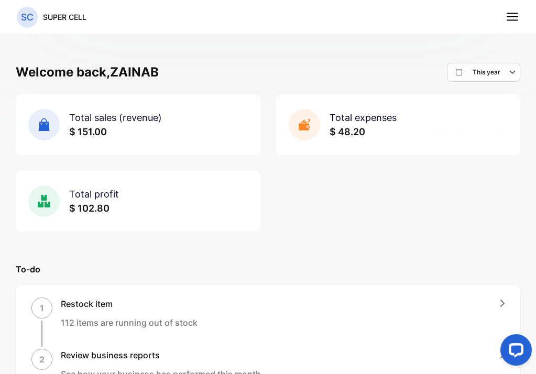
click at [517, 15] on icon at bounding box center [513, 17] width 14 height 14
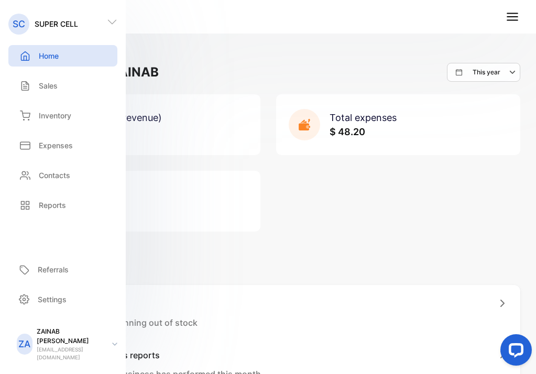
click at [392, 3] on nav "SC SUPER CELL" at bounding box center [268, 17] width 536 height 34
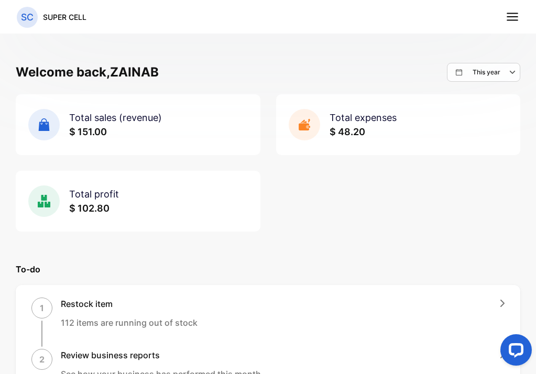
click at [512, 18] on icon at bounding box center [513, 17] width 14 height 14
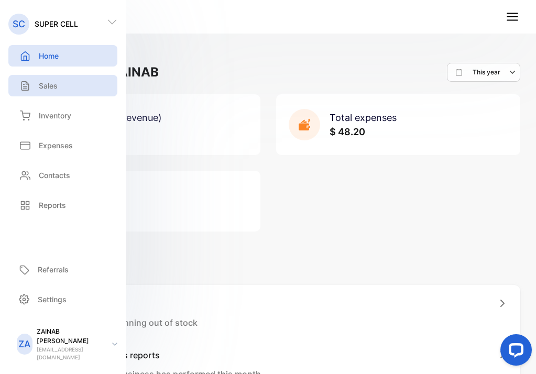
click at [77, 89] on div "Sales" at bounding box center [62, 85] width 109 height 21
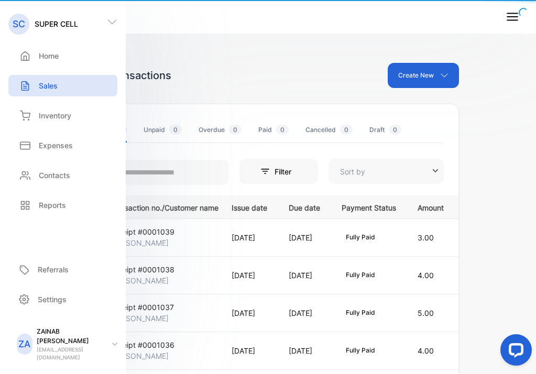
type input "**********"
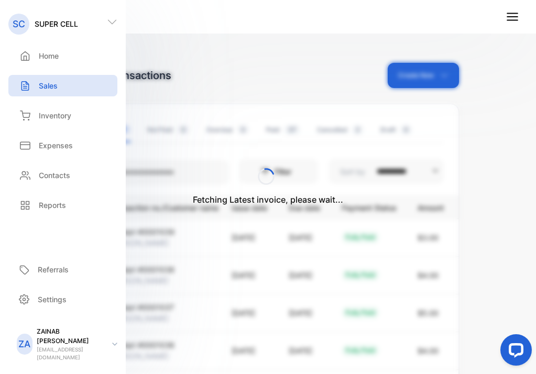
click at [295, 59] on div "Fetching Latest invoice, please wait..." at bounding box center [268, 187] width 536 height 374
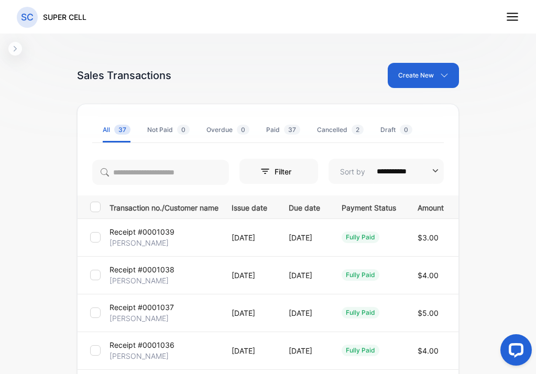
click at [515, 18] on icon at bounding box center [513, 17] width 14 height 14
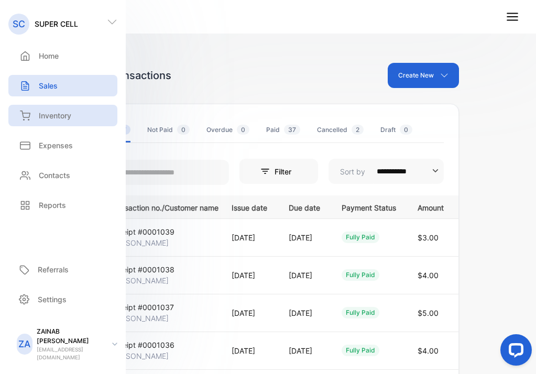
click at [83, 112] on div "Inventory" at bounding box center [62, 115] width 109 height 21
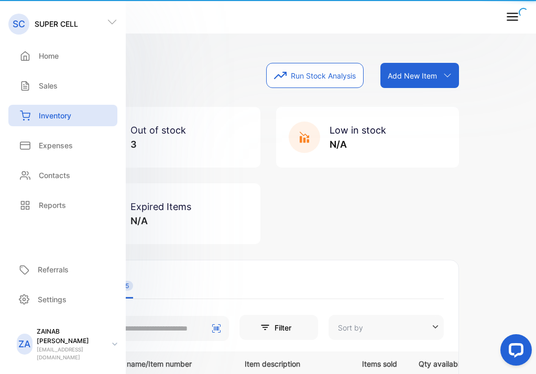
type input "**********"
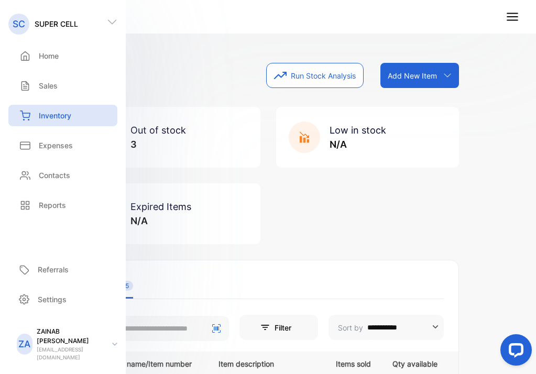
click at [67, 116] on p "Inventory" at bounding box center [55, 115] width 33 height 11
click at [359, 241] on div "Out of stock 3 Low in stock N/A Expired Items N/A" at bounding box center [268, 175] width 382 height 137
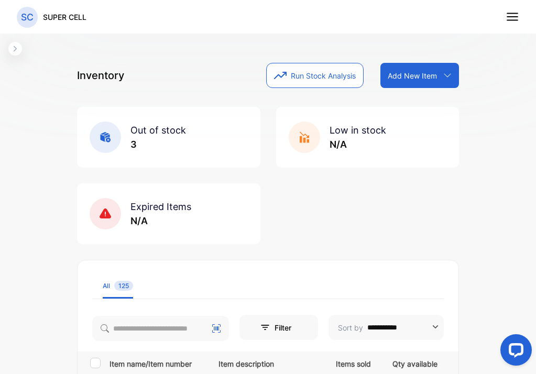
click at [16, 56] on div "**********" at bounding box center [268, 212] width 536 height 425
click at [13, 49] on icon "button" at bounding box center [15, 49] width 8 height 8
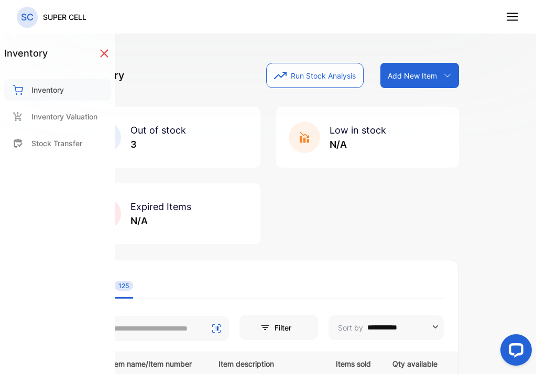
click at [59, 91] on p "Inventory" at bounding box center [47, 89] width 33 height 11
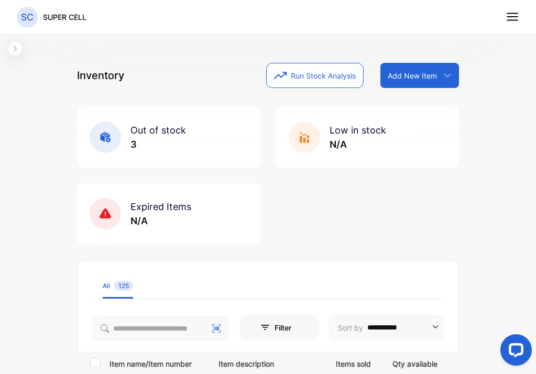
click at [510, 19] on icon at bounding box center [513, 17] width 14 height 14
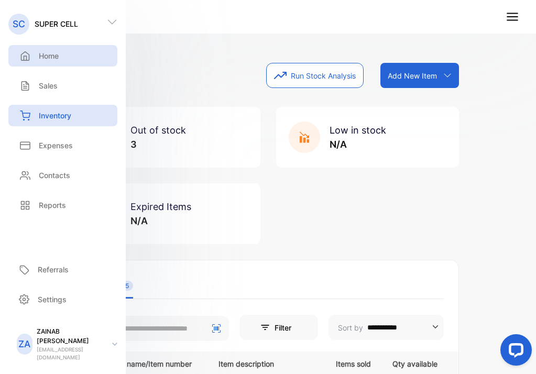
click at [45, 57] on p "Home" at bounding box center [49, 55] width 20 height 11
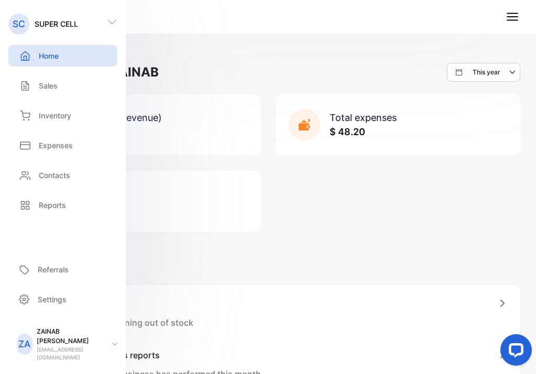
click at [233, 74] on div "Welcome back, ZAINAB This year" at bounding box center [268, 72] width 505 height 19
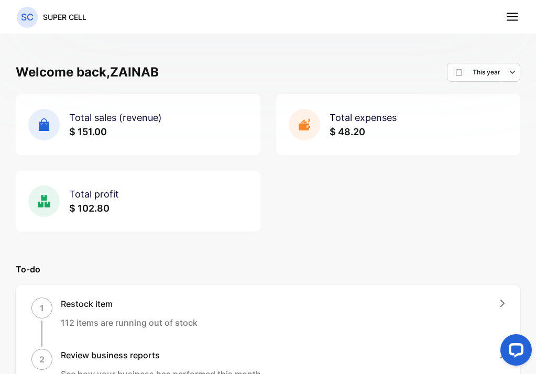
click at [517, 18] on icon at bounding box center [513, 17] width 14 height 14
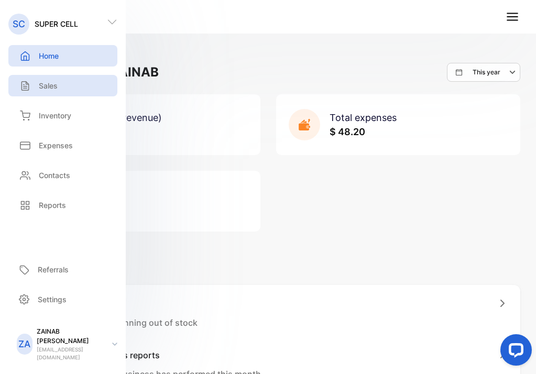
click at [56, 85] on p "Sales" at bounding box center [48, 85] width 19 height 11
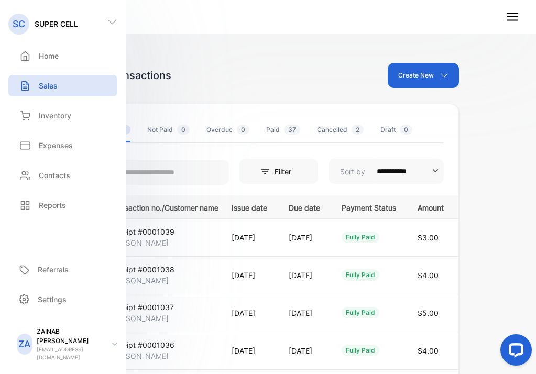
click at [190, 103] on div "**********" at bounding box center [268, 358] width 382 height 590
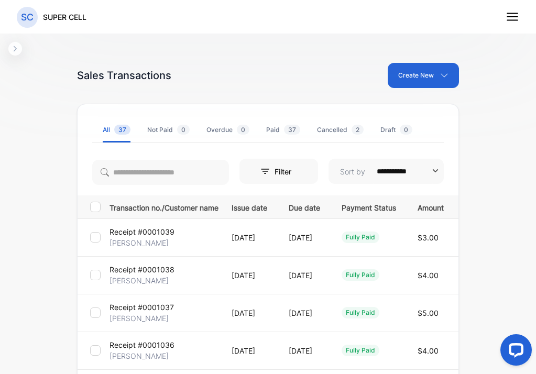
click at [506, 21] on icon at bounding box center [513, 17] width 14 height 14
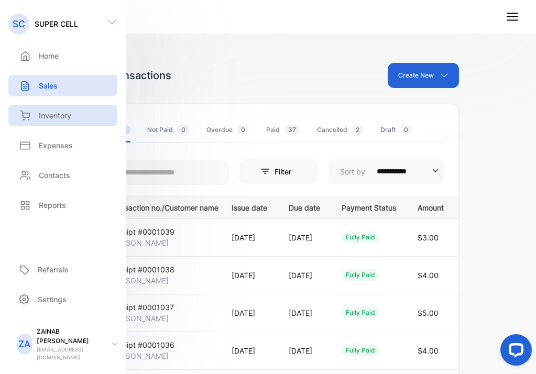
click at [57, 116] on p "Inventory" at bounding box center [55, 115] width 33 height 11
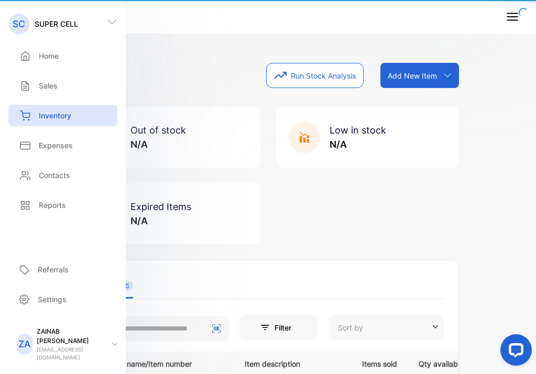
type input "**********"
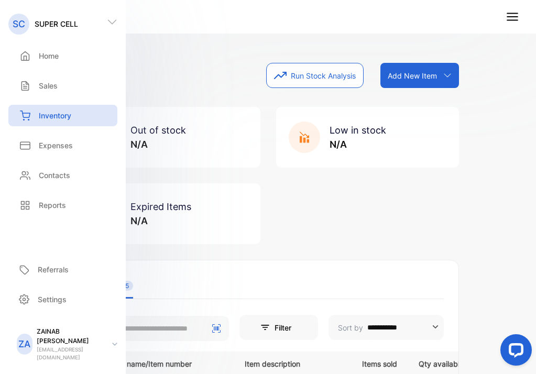
click at [300, 180] on div "Out of stock N/A Low in stock N/A Expired Items N/A" at bounding box center [268, 175] width 382 height 137
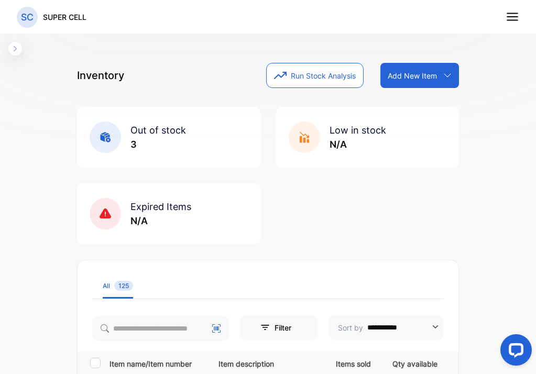
click at [20, 45] on button "button" at bounding box center [15, 49] width 14 height 14
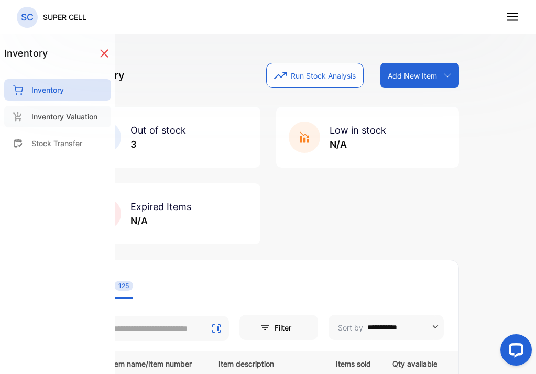
click at [74, 123] on div "Inventory Valuation" at bounding box center [57, 116] width 107 height 21
